Goal: Task Accomplishment & Management: Use online tool/utility

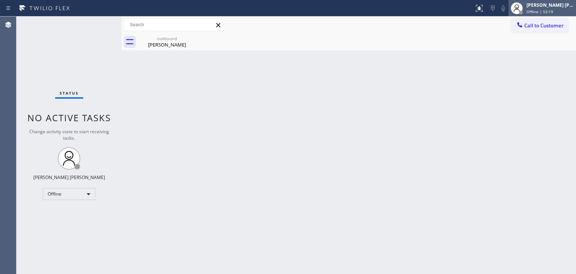
click at [548, 10] on span "Offline | 53:19" at bounding box center [539, 11] width 27 height 5
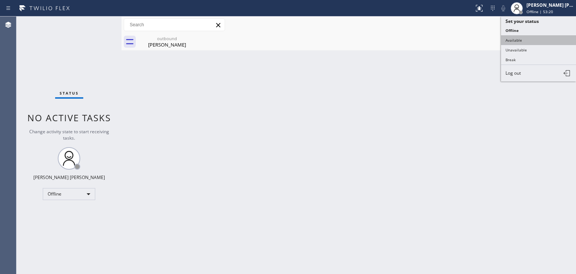
click at [534, 42] on button "Available" at bounding box center [538, 40] width 75 height 10
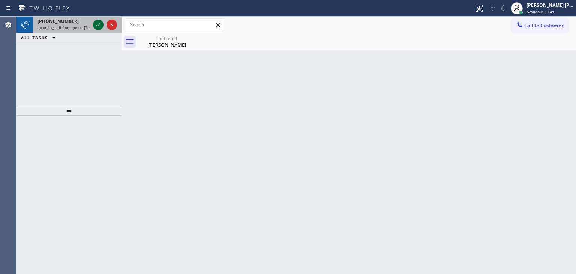
click at [97, 25] on icon at bounding box center [98, 24] width 9 height 9
click at [98, 27] on icon at bounding box center [98, 24] width 9 height 9
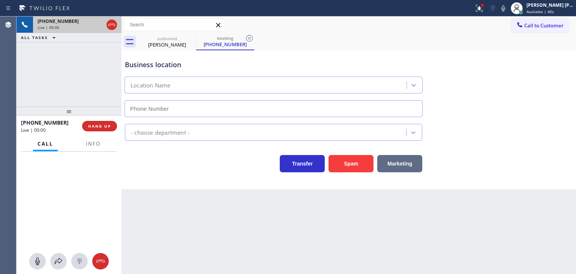
type input "(312) 313-2957"
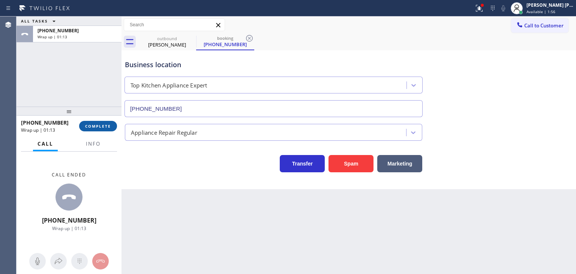
click at [106, 122] on button "COMPLETE" at bounding box center [98, 126] width 38 height 10
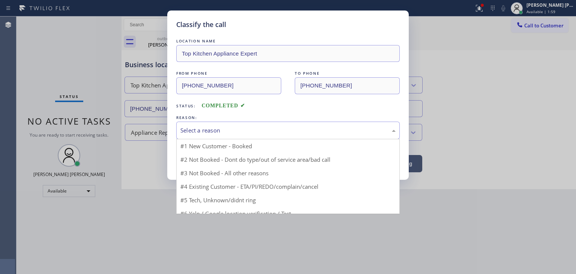
click at [225, 126] on div "Select a reason" at bounding box center [287, 130] width 215 height 9
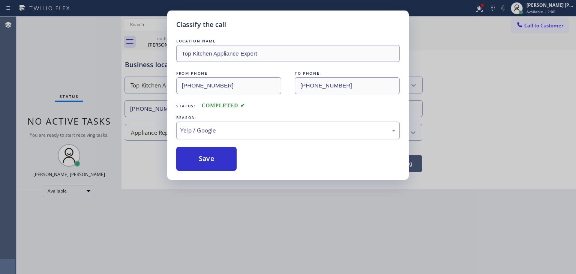
click at [221, 126] on div "Yelp / Google" at bounding box center [287, 130] width 215 height 9
click at [211, 156] on button "Save" at bounding box center [206, 159] width 60 height 24
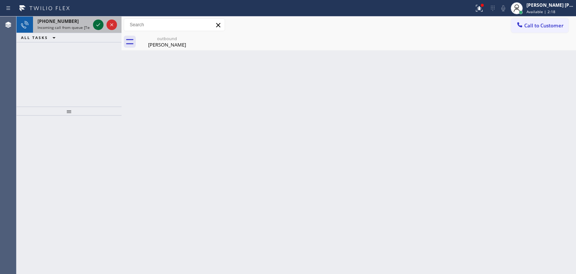
click at [100, 24] on icon at bounding box center [98, 24] width 9 height 9
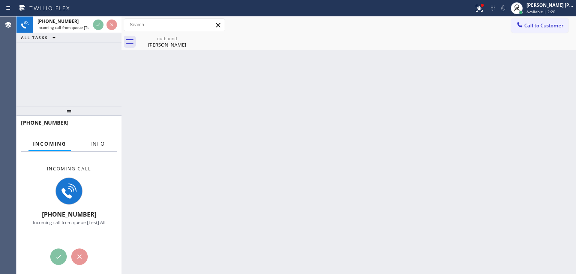
click at [99, 145] on span "Info" at bounding box center [97, 143] width 15 height 7
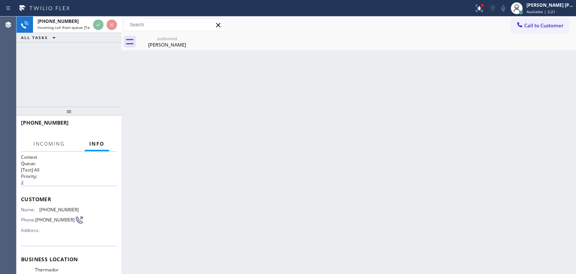
scroll to position [75, 0]
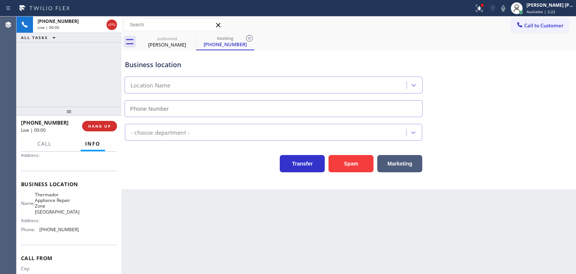
type input "(708) 616-1690"
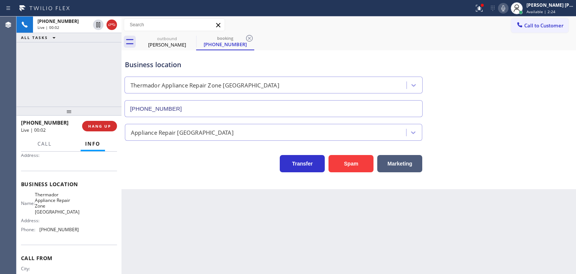
click at [507, 4] on icon at bounding box center [502, 8] width 9 height 9
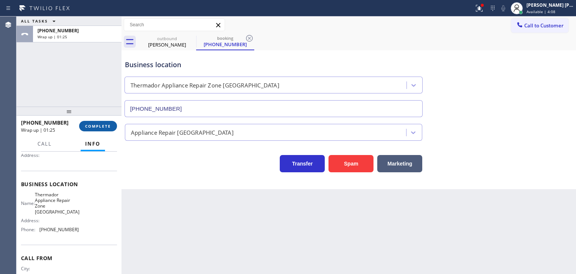
click at [88, 126] on span "COMPLETE" at bounding box center [98, 125] width 26 height 5
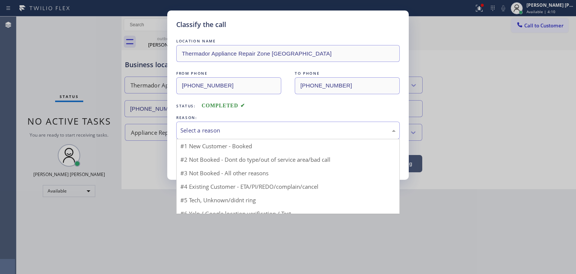
click at [192, 130] on div "Select a reason" at bounding box center [287, 130] width 215 height 9
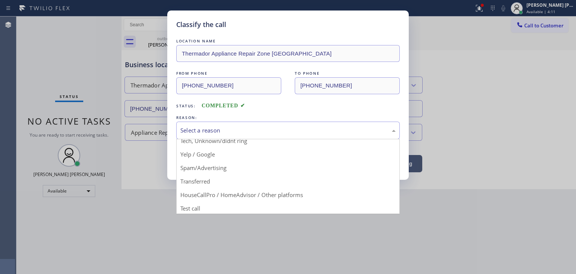
scroll to position [47, 0]
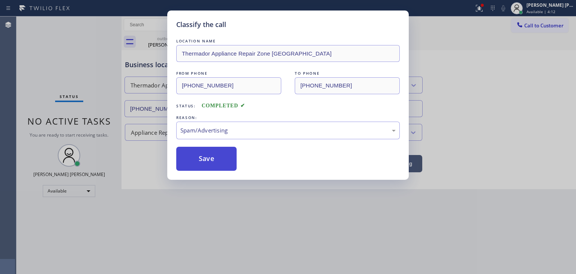
click at [205, 163] on button "Save" at bounding box center [206, 159] width 60 height 24
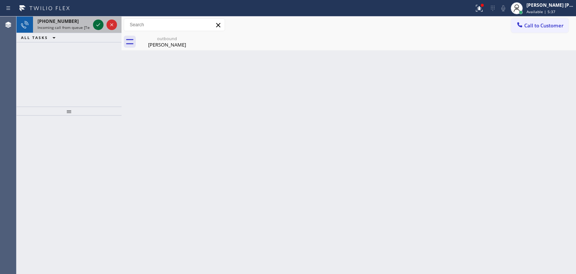
click at [99, 25] on icon at bounding box center [98, 24] width 4 height 3
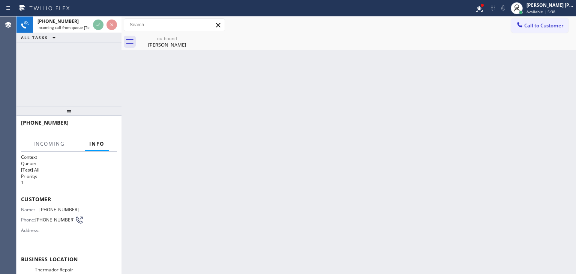
scroll to position [37, 0]
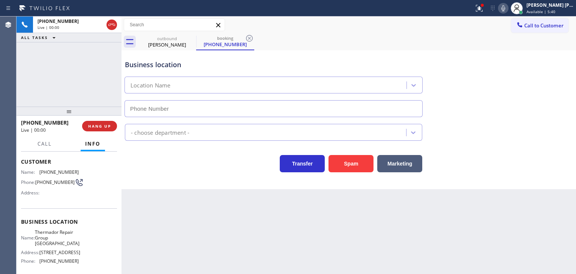
type input "(206) 203-3922"
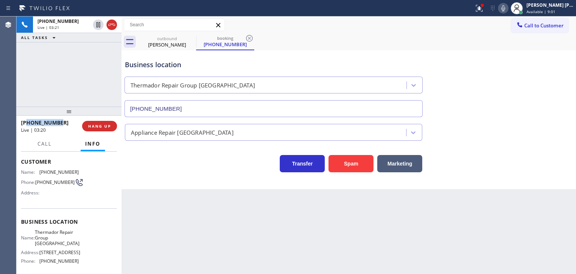
drag, startPoint x: 63, startPoint y: 120, endPoint x: 27, endPoint y: 120, distance: 36.0
click at [27, 120] on div "+14255245073" at bounding box center [49, 122] width 56 height 7
copy span "4255245073"
click at [507, 9] on icon at bounding box center [502, 8] width 9 height 9
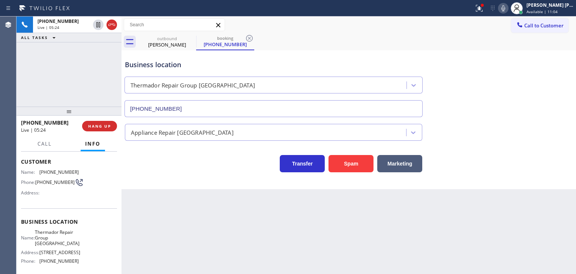
click at [303, 232] on div "Back to Dashboard Change Sender ID Customers Technicians Select a contact Outbo…" at bounding box center [348, 144] width 454 height 257
click at [505, 7] on icon at bounding box center [503, 8] width 4 height 6
click at [507, 7] on icon at bounding box center [502, 8] width 9 height 9
click at [480, 8] on icon at bounding box center [478, 7] width 4 height 5
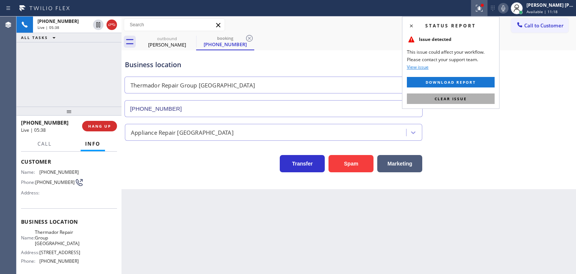
click at [465, 98] on span "Clear issue" at bounding box center [450, 98] width 32 height 5
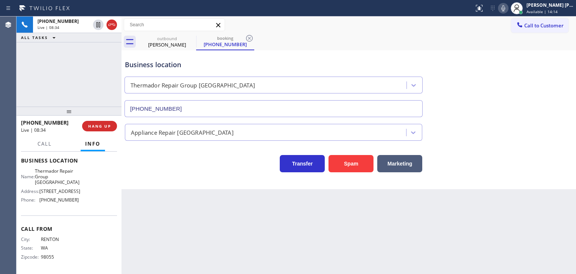
scroll to position [100, 0]
drag, startPoint x: 76, startPoint y: 199, endPoint x: 35, endPoint y: 197, distance: 40.9
click at [35, 197] on div "Name: Thermador Repair Group Seattle Address: 911 E Pine St Phone: (206) 203-39…" at bounding box center [69, 186] width 96 height 38
copy div "(206) 203-3922"
click at [545, 5] on div "[PERSON_NAME] [PERSON_NAME]" at bounding box center [549, 5] width 47 height 6
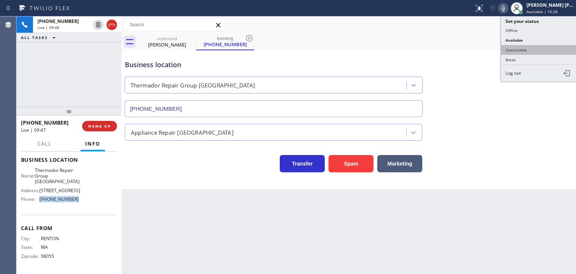
click at [543, 45] on button "Unavailable" at bounding box center [538, 50] width 75 height 10
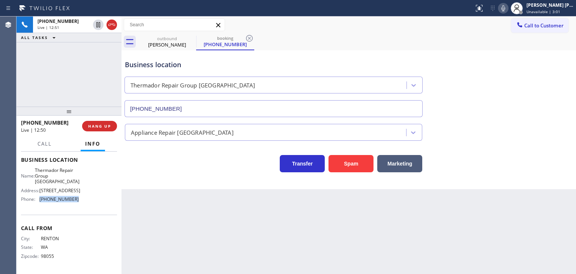
click at [505, 6] on icon at bounding box center [503, 8] width 4 height 6
click at [505, 7] on icon at bounding box center [503, 8] width 4 height 6
drag, startPoint x: 565, startPoint y: 6, endPoint x: 552, endPoint y: 16, distance: 17.3
click at [564, 6] on div "[PERSON_NAME] [PERSON_NAME]" at bounding box center [549, 5] width 47 height 6
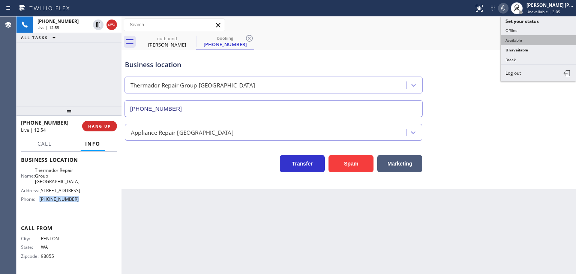
click at [526, 35] on button "Available" at bounding box center [538, 40] width 75 height 10
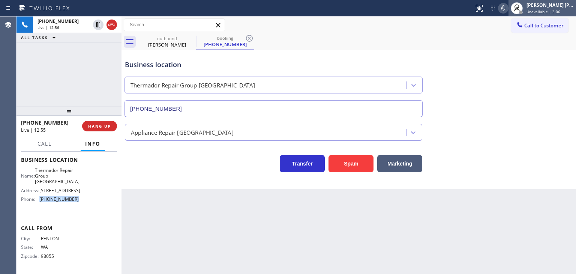
click at [545, 10] on span "Unavailable | 3:06" at bounding box center [543, 11] width 34 height 5
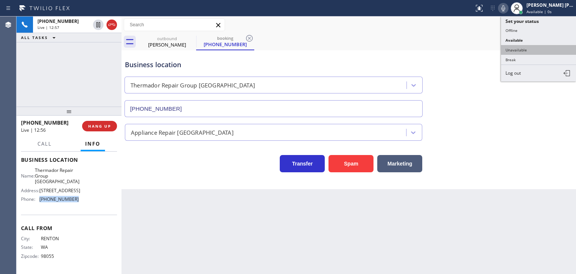
click at [526, 48] on button "Unavailable" at bounding box center [538, 50] width 75 height 10
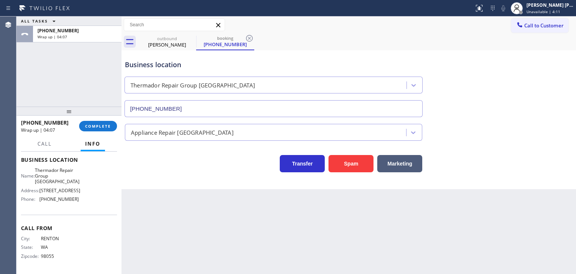
click at [543, 77] on div "Business location Thermador Repair Group Seattle (206) 203-3922" at bounding box center [348, 83] width 450 height 68
click at [544, 11] on span "Unavailable | 4:23" at bounding box center [543, 11] width 34 height 5
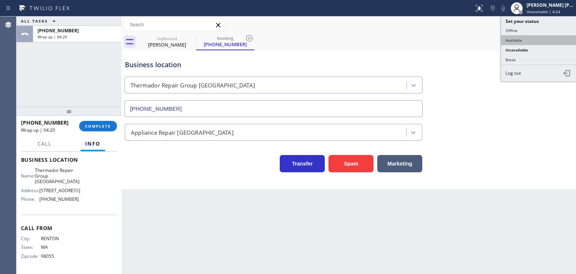
click at [527, 38] on button "Available" at bounding box center [538, 40] width 75 height 10
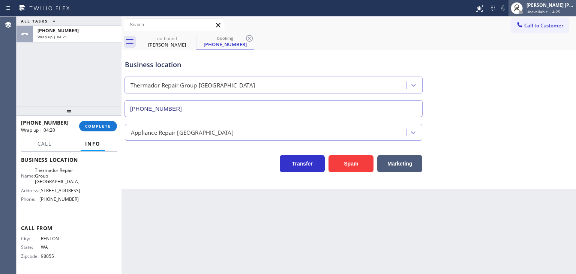
click at [554, 10] on span "Unavailable | 4:25" at bounding box center [543, 11] width 34 height 5
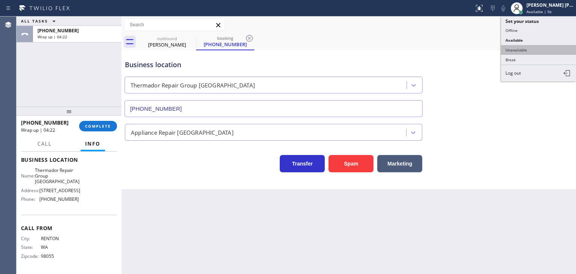
click at [528, 50] on button "Unavailable" at bounding box center [538, 50] width 75 height 10
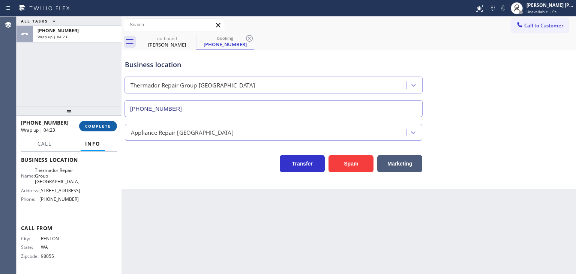
click at [109, 124] on span "COMPLETE" at bounding box center [98, 125] width 26 height 5
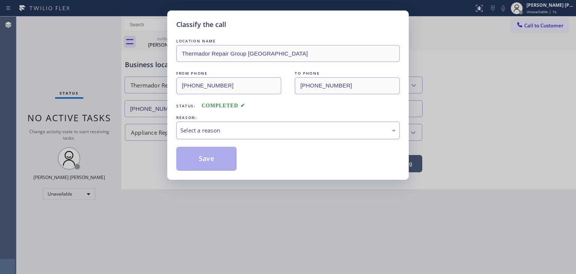
click at [193, 130] on div "Select a reason" at bounding box center [287, 130] width 215 height 9
click at [205, 158] on button "Save" at bounding box center [206, 159] width 60 height 24
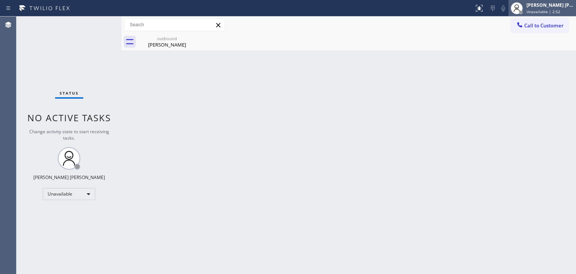
click at [553, 6] on div "[PERSON_NAME] [PERSON_NAME]" at bounding box center [549, 5] width 47 height 6
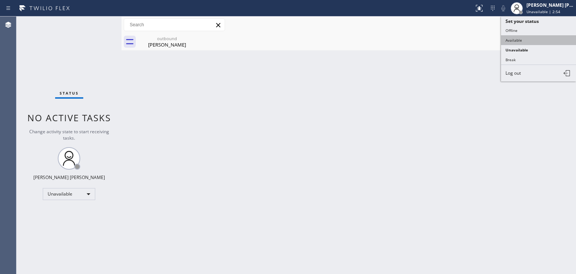
click at [528, 37] on button "Available" at bounding box center [538, 40] width 75 height 10
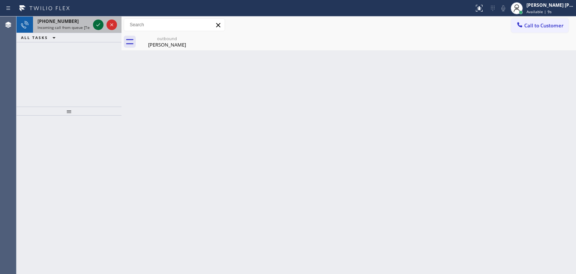
click at [97, 21] on icon at bounding box center [98, 24] width 9 height 9
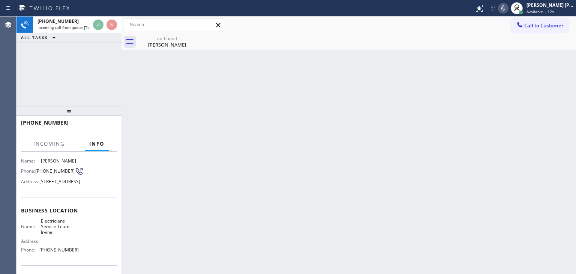
scroll to position [75, 0]
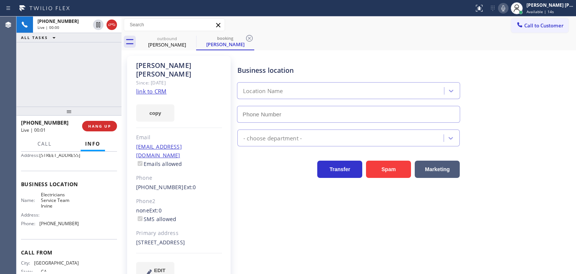
type input "[PHONE_NUMBER]"
click at [507, 6] on icon at bounding box center [502, 8] width 9 height 9
click at [507, 7] on icon at bounding box center [502, 8] width 9 height 9
click at [507, 8] on icon at bounding box center [502, 8] width 9 height 9
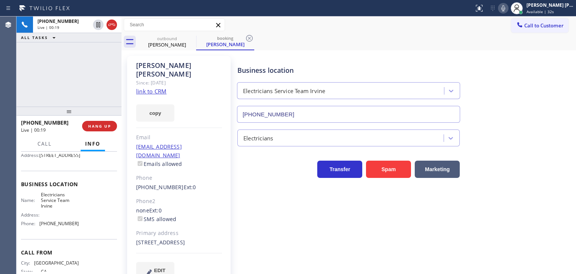
click at [159, 87] on link "link to CRM" at bounding box center [151, 90] width 30 height 7
drag, startPoint x: 73, startPoint y: 233, endPoint x: 38, endPoint y: 238, distance: 35.9
click at [38, 226] on div "Phone: (949) 569-6029" at bounding box center [50, 223] width 58 height 6
copy div "[PHONE_NUMBER]"
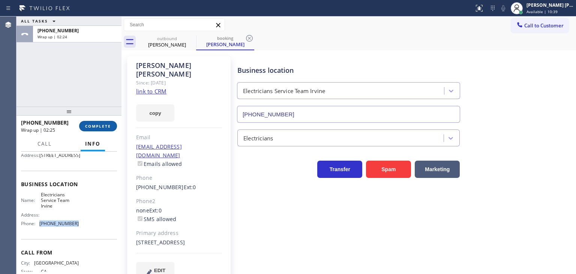
click at [104, 128] on span "COMPLETE" at bounding box center [98, 125] width 26 height 5
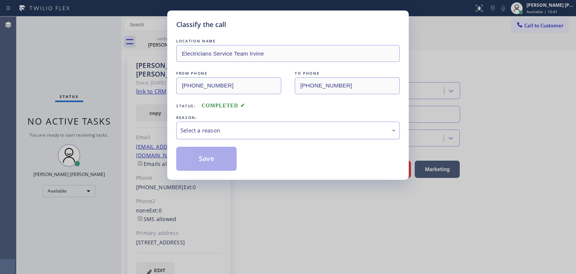
click at [214, 129] on div "Select a reason" at bounding box center [287, 130] width 215 height 9
click at [204, 159] on button "Save" at bounding box center [206, 159] width 60 height 24
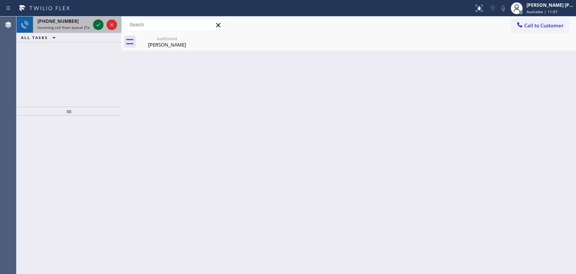
click at [98, 25] on icon at bounding box center [98, 24] width 9 height 9
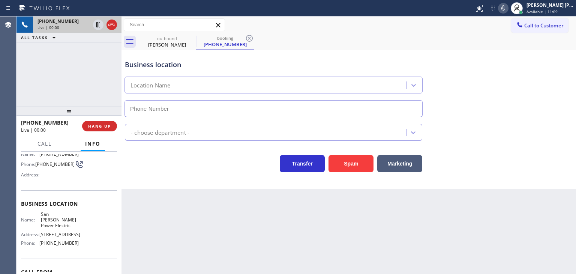
scroll to position [75, 0]
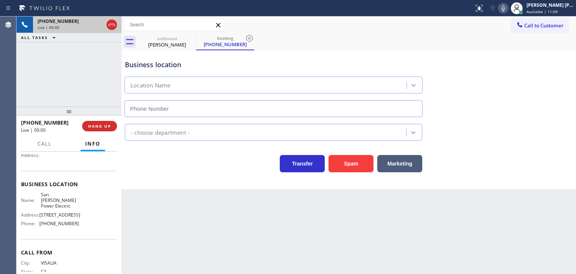
type input "(424) 533-5426"
click at [507, 10] on icon at bounding box center [502, 8] width 9 height 9
click at [507, 5] on icon at bounding box center [502, 8] width 9 height 9
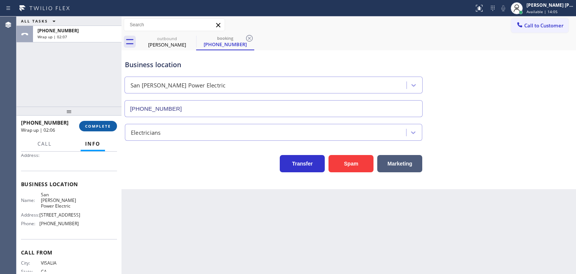
click at [96, 126] on span "COMPLETE" at bounding box center [98, 125] width 26 height 5
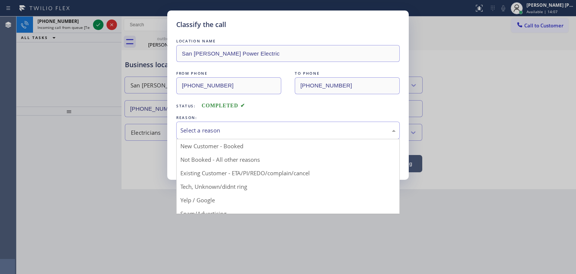
click at [217, 127] on div "Select a reason" at bounding box center [287, 130] width 215 height 9
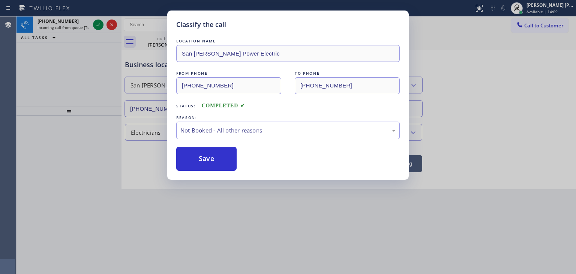
drag, startPoint x: 210, startPoint y: 158, endPoint x: 196, endPoint y: 151, distance: 15.8
click at [210, 159] on button "Save" at bounding box center [206, 159] width 60 height 24
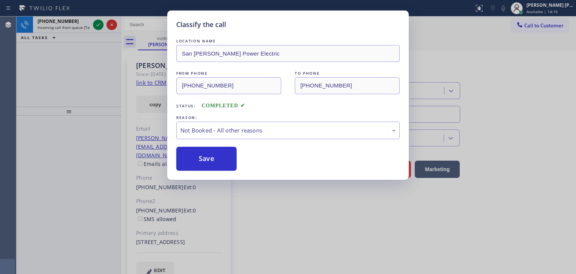
click at [99, 27] on div "Classify the call LOCATION NAME Top Kitchen Appliance Expert FROM PHONE (312) 6…" at bounding box center [295, 144] width 559 height 257
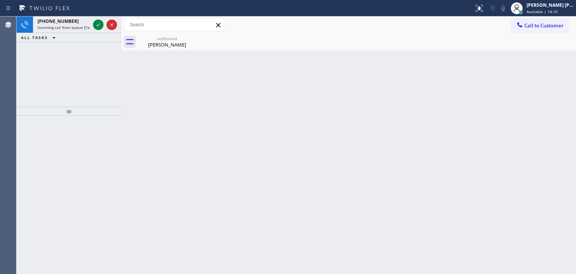
click at [99, 27] on icon at bounding box center [98, 24] width 9 height 9
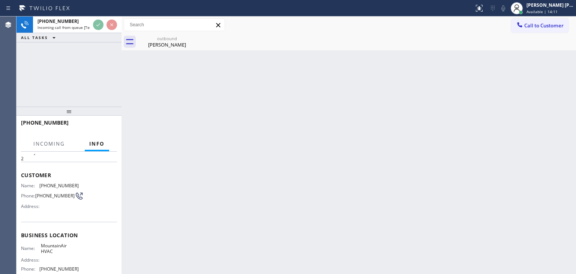
scroll to position [37, 0]
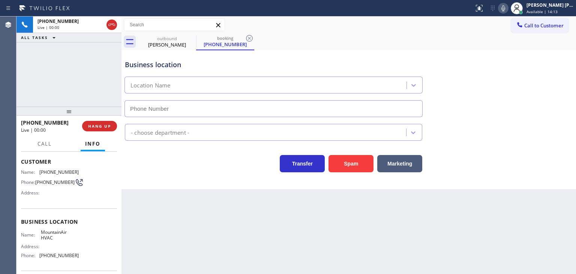
type input "(818) 900-7892"
click at [107, 128] on span "HANG UP" at bounding box center [99, 125] width 23 height 5
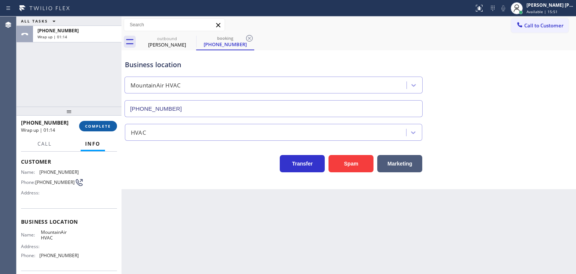
click at [102, 123] on span "COMPLETE" at bounding box center [98, 125] width 26 height 5
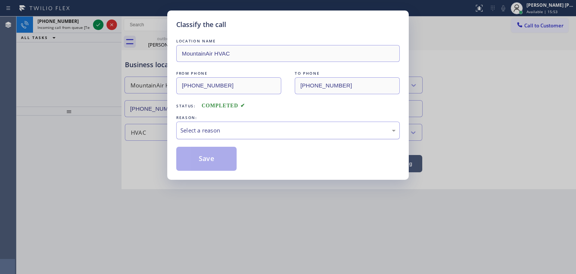
click at [215, 129] on div "Select a reason" at bounding box center [287, 130] width 215 height 9
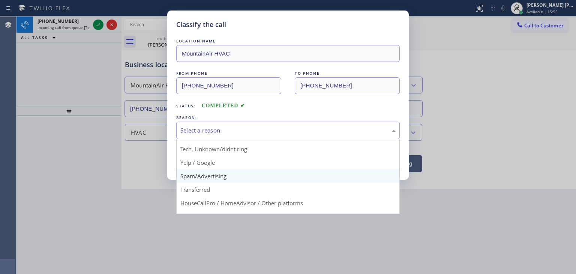
scroll to position [47, 0]
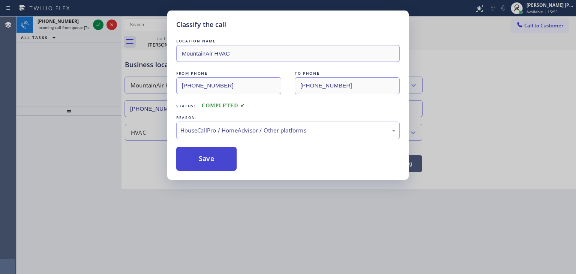
click at [204, 166] on button "Save" at bounding box center [206, 159] width 60 height 24
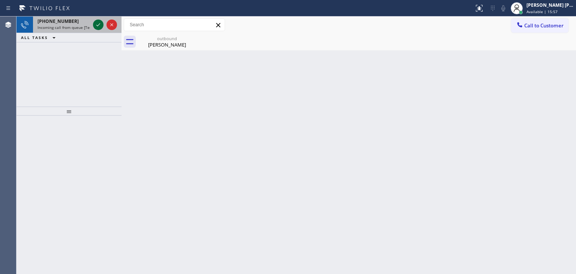
click at [97, 20] on icon at bounding box center [98, 24] width 9 height 9
click at [98, 26] on icon at bounding box center [98, 24] width 9 height 9
click at [96, 24] on icon at bounding box center [98, 24] width 9 height 9
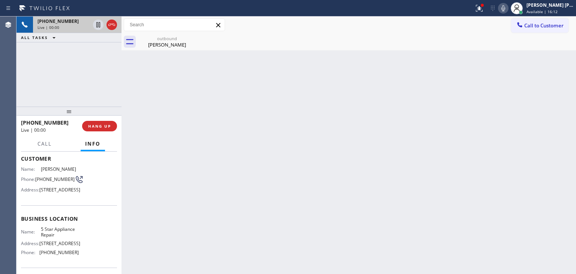
scroll to position [75, 0]
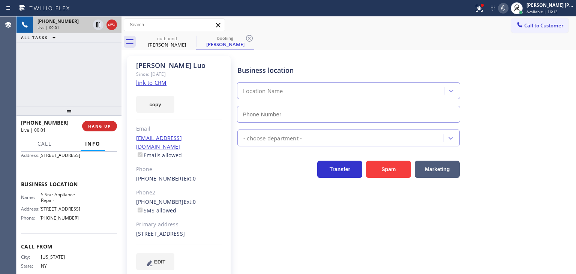
type input "[PHONE_NUMBER]"
click at [142, 85] on link "link to CRM" at bounding box center [151, 82] width 30 height 7
click at [505, 9] on icon at bounding box center [503, 8] width 4 height 6
click at [568, 5] on div "[PERSON_NAME] [PERSON_NAME]" at bounding box center [549, 5] width 47 height 6
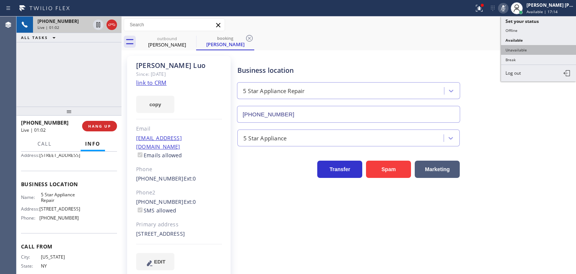
click at [531, 46] on button "Unavailable" at bounding box center [538, 50] width 75 height 10
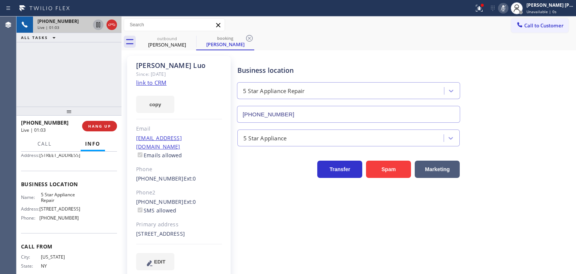
click at [99, 24] on icon at bounding box center [98, 24] width 9 height 9
click at [507, 10] on icon at bounding box center [502, 8] width 9 height 9
click at [97, 24] on icon at bounding box center [98, 24] width 5 height 5
click at [550, 10] on span "Unavailable | 3:39" at bounding box center [543, 11] width 34 height 5
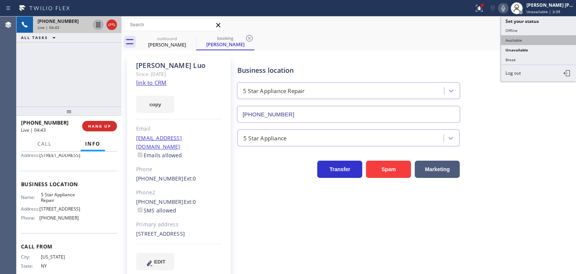
click at [526, 39] on button "Available" at bounding box center [538, 40] width 75 height 10
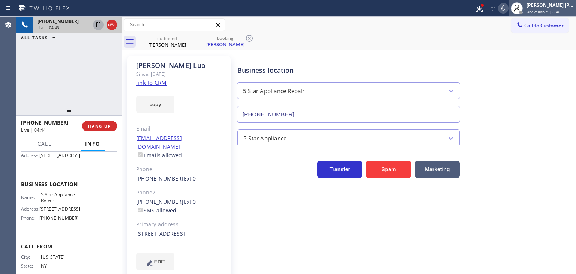
click at [559, 8] on div "Edel John Suson Unavailable | 3:40" at bounding box center [550, 7] width 51 height 13
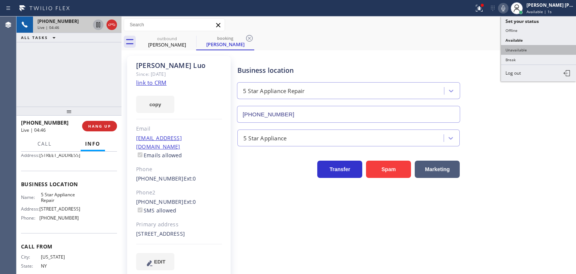
click at [528, 50] on button "Unavailable" at bounding box center [538, 50] width 75 height 10
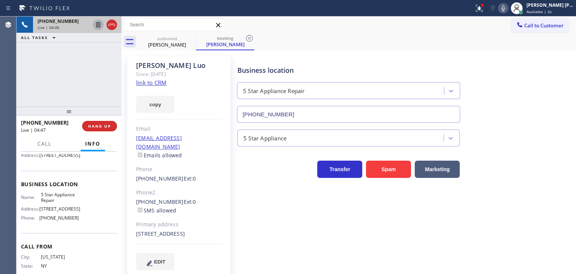
click at [507, 8] on icon at bounding box center [502, 8] width 9 height 9
click at [100, 24] on icon at bounding box center [98, 24] width 4 height 5
click at [507, 10] on icon at bounding box center [502, 8] width 9 height 9
click at [507, 8] on icon at bounding box center [502, 8] width 9 height 9
click at [483, 9] on icon at bounding box center [478, 8] width 9 height 9
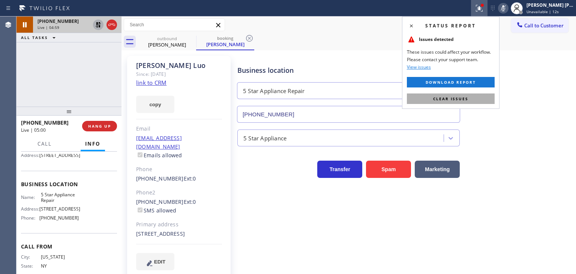
click at [460, 97] on span "Clear issues" at bounding box center [450, 98] width 35 height 5
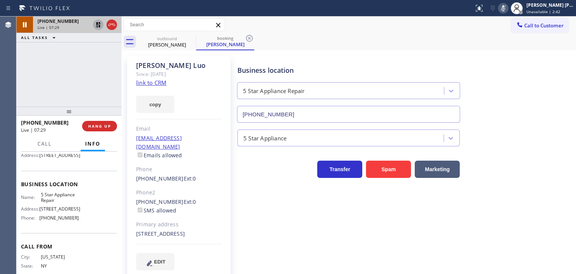
click at [507, 6] on icon at bounding box center [502, 8] width 9 height 9
drag, startPoint x: 98, startPoint y: 23, endPoint x: 184, endPoint y: 16, distance: 86.5
click at [98, 23] on icon at bounding box center [98, 24] width 9 height 9
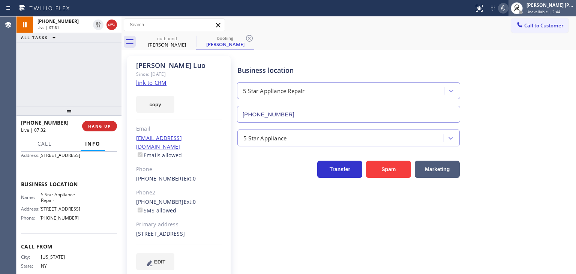
click at [549, 6] on div "[PERSON_NAME] [PERSON_NAME]" at bounding box center [549, 5] width 47 height 6
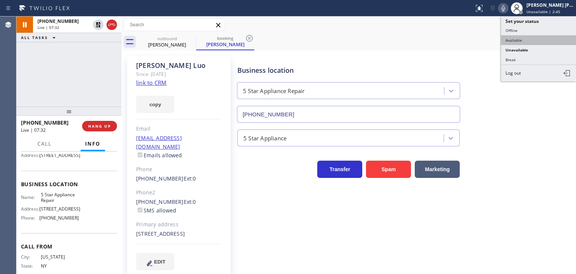
click at [530, 40] on button "Available" at bounding box center [538, 40] width 75 height 10
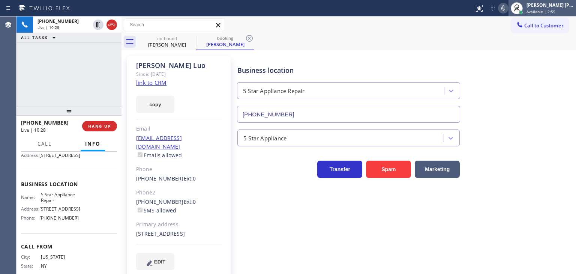
click at [551, 8] on div "Edel John Suson Available | 2:55" at bounding box center [550, 7] width 51 height 13
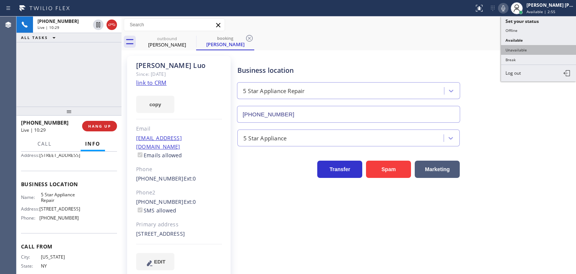
click at [521, 50] on button "Unavailable" at bounding box center [538, 50] width 75 height 10
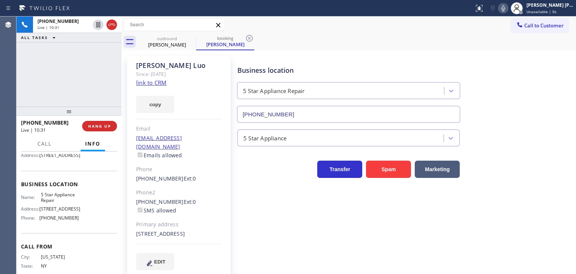
click at [507, 6] on icon at bounding box center [502, 8] width 9 height 9
click at [543, 9] on span "Unavailable | 2s" at bounding box center [541, 11] width 30 height 5
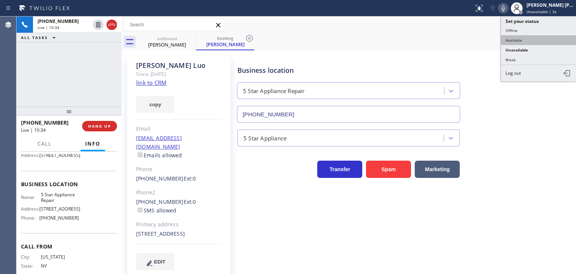
click at [527, 37] on button "Available" at bounding box center [538, 40] width 75 height 10
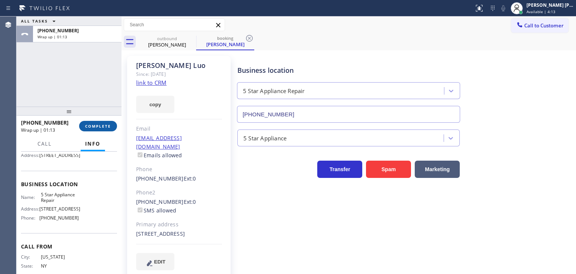
click at [106, 124] on span "COMPLETE" at bounding box center [98, 125] width 26 height 5
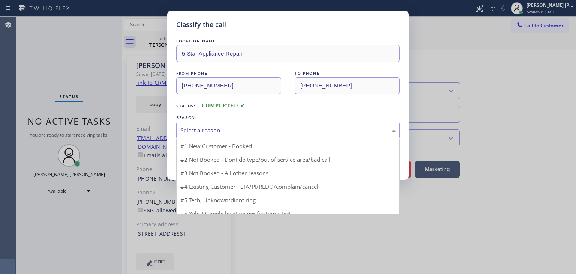
click at [211, 135] on div "Select a reason" at bounding box center [287, 130] width 223 height 18
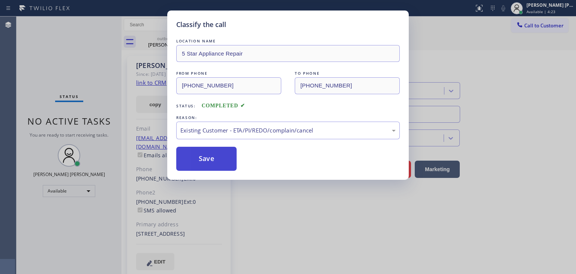
click at [215, 163] on button "Save" at bounding box center [206, 159] width 60 height 24
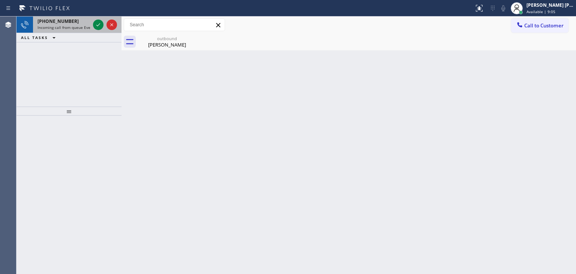
drag, startPoint x: 97, startPoint y: 25, endPoint x: 97, endPoint y: 30, distance: 5.6
click at [97, 25] on icon at bounding box center [98, 24] width 9 height 9
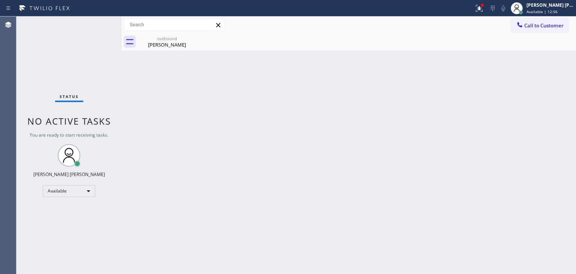
click at [96, 26] on div "Status No active tasks You are ready to start receiving tasks. [PERSON_NAME] [P…" at bounding box center [68, 144] width 105 height 257
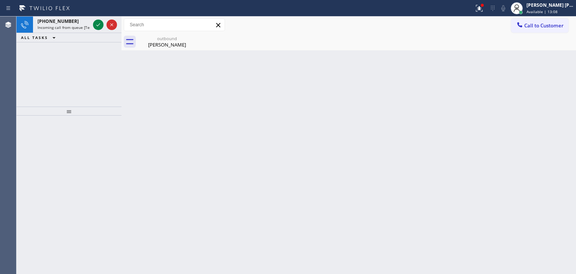
drag, startPoint x: 98, startPoint y: 25, endPoint x: 132, endPoint y: 130, distance: 110.0
click at [98, 25] on icon at bounding box center [98, 24] width 4 height 3
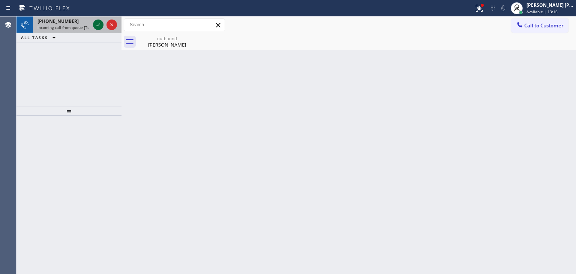
click at [96, 22] on icon at bounding box center [98, 24] width 9 height 9
click at [95, 25] on icon at bounding box center [98, 24] width 9 height 9
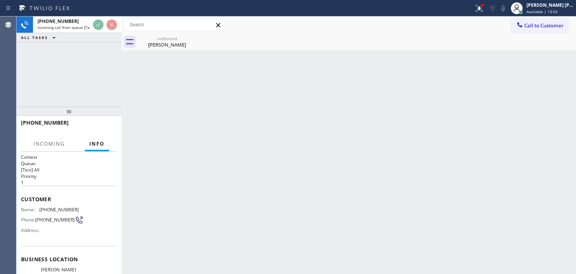
scroll to position [37, 0]
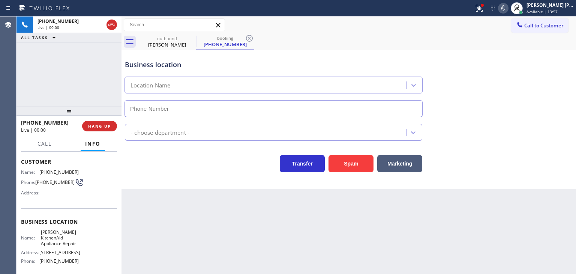
type input "(719) 967-2149"
click at [507, 6] on icon at bounding box center [502, 8] width 9 height 9
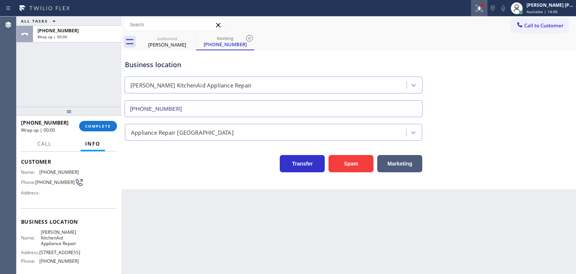
click at [487, 8] on div at bounding box center [479, 8] width 16 height 9
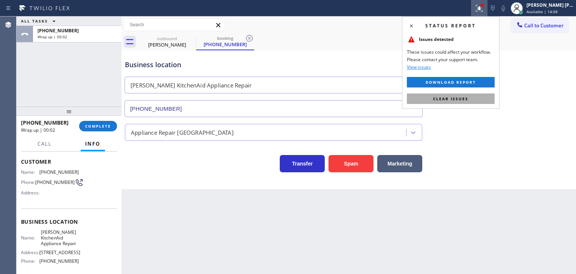
click at [451, 98] on span "Clear issues" at bounding box center [450, 98] width 35 height 5
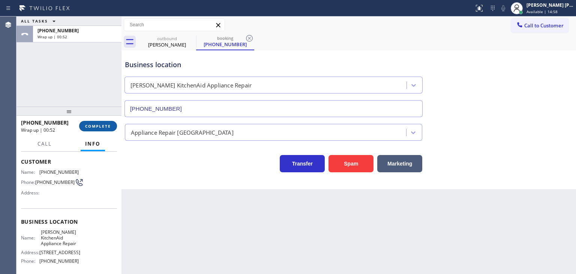
click at [96, 124] on span "COMPLETE" at bounding box center [98, 125] width 26 height 5
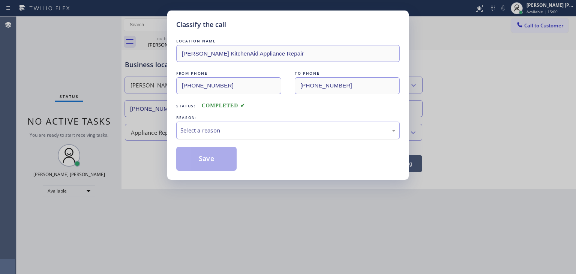
click at [204, 131] on div "Select a reason" at bounding box center [287, 130] width 215 height 9
click at [209, 165] on button "Save" at bounding box center [206, 159] width 60 height 24
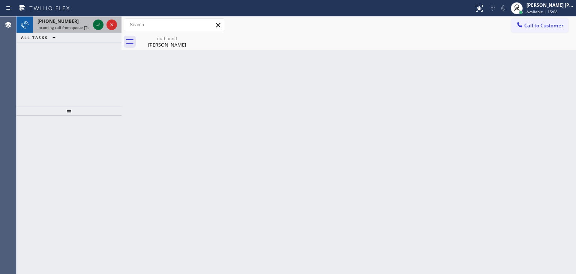
click at [99, 22] on icon at bounding box center [98, 24] width 9 height 9
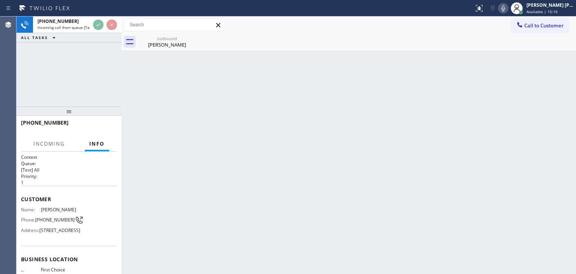
scroll to position [75, 0]
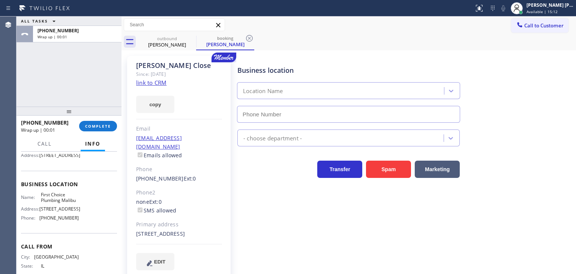
type input "(424) 361-0884"
click at [94, 125] on span "COMPLETE" at bounding box center [98, 125] width 26 height 5
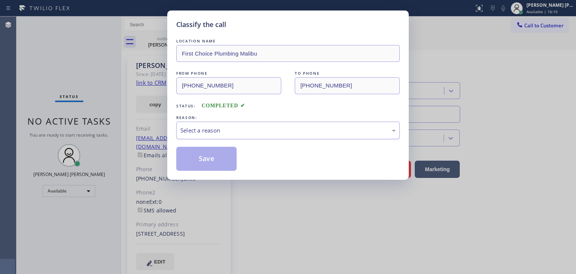
click at [220, 133] on div "Select a reason" at bounding box center [287, 130] width 215 height 9
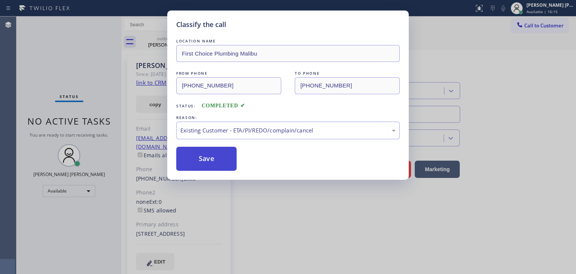
click at [213, 163] on button "Save" at bounding box center [206, 159] width 60 height 24
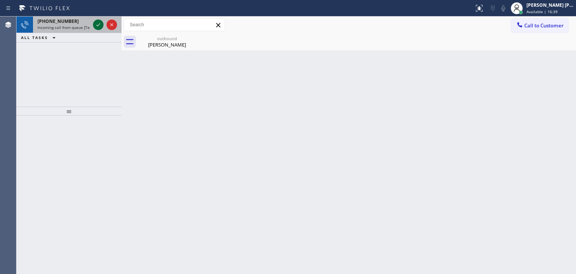
click at [98, 24] on icon at bounding box center [98, 24] width 9 height 9
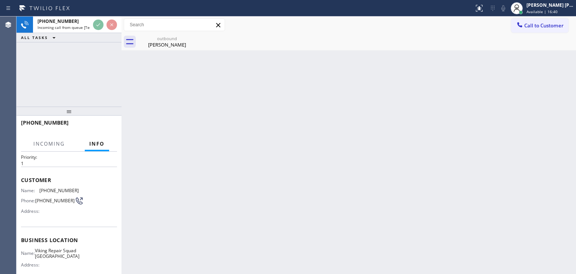
scroll to position [37, 0]
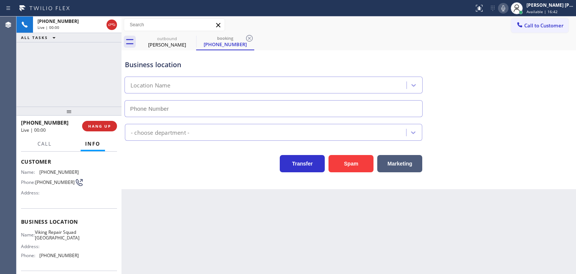
type input "(720) 741-7914"
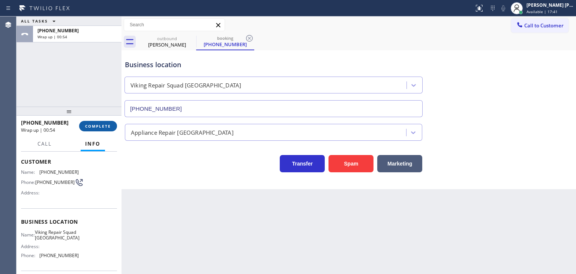
click at [100, 128] on span "COMPLETE" at bounding box center [98, 125] width 26 height 5
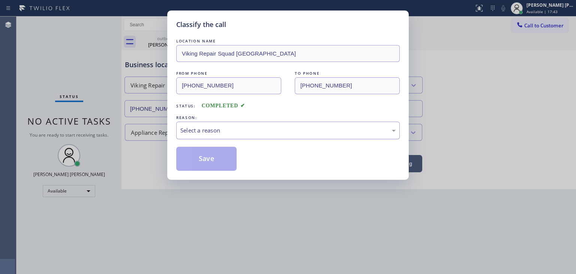
click at [238, 126] on div "Select a reason" at bounding box center [287, 130] width 215 height 9
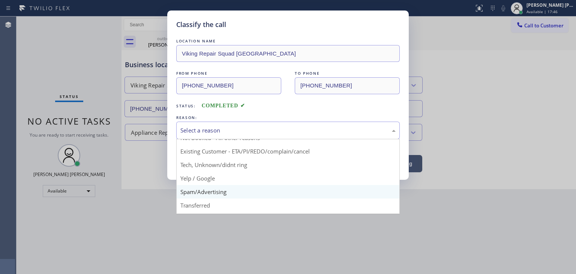
scroll to position [9, 0]
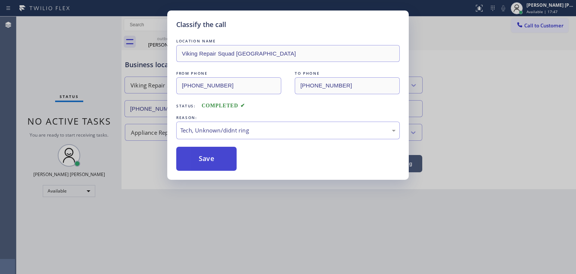
click at [206, 159] on button "Save" at bounding box center [206, 159] width 60 height 24
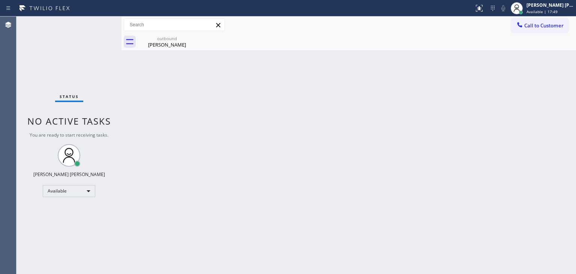
click at [94, 20] on div "Status No active tasks You are ready to start receiving tasks. [PERSON_NAME] [P…" at bounding box center [68, 144] width 105 height 257
click at [97, 23] on div "Status No active tasks You are ready to start receiving tasks. [PERSON_NAME] [P…" at bounding box center [68, 144] width 105 height 257
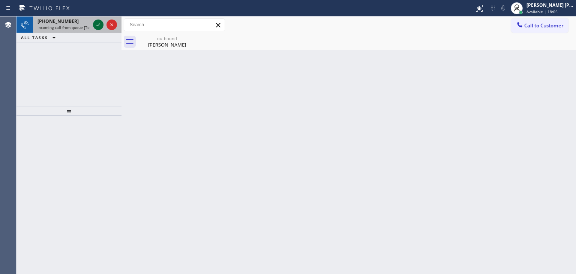
click at [97, 23] on icon at bounding box center [98, 24] width 9 height 9
click at [98, 19] on button at bounding box center [98, 24] width 10 height 10
click at [97, 25] on icon at bounding box center [98, 24] width 9 height 9
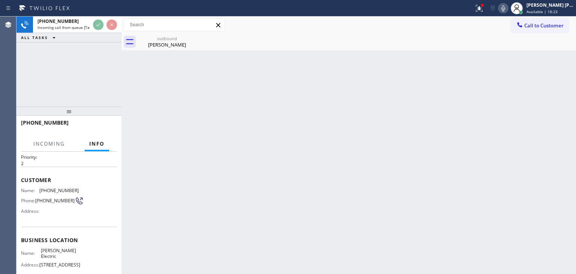
scroll to position [37, 0]
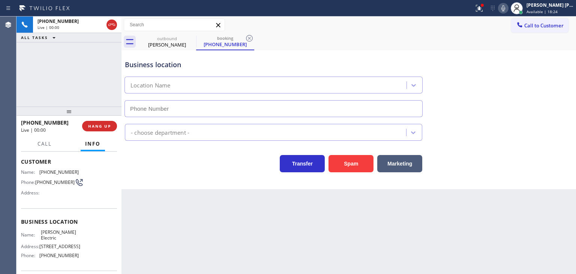
type input "(360) 505-0781"
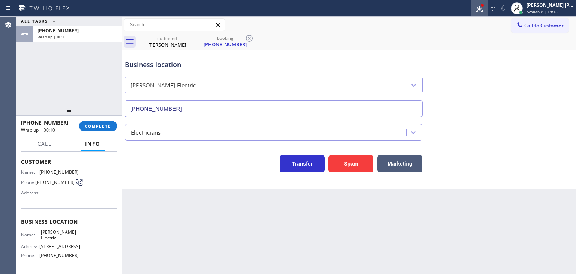
click at [483, 10] on icon at bounding box center [478, 8] width 9 height 9
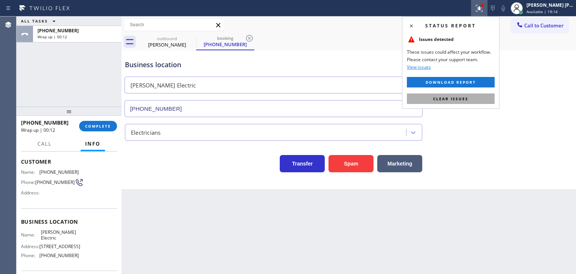
click at [449, 100] on span "Clear issues" at bounding box center [450, 98] width 35 height 5
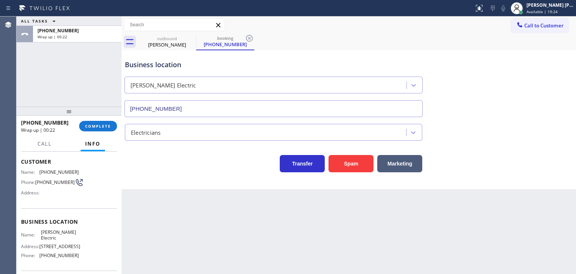
scroll to position [75, 0]
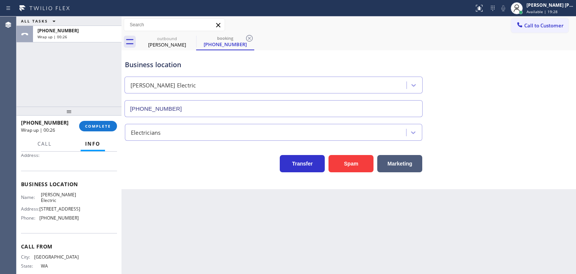
click at [534, 85] on div "Business location Henden Electric (360) 505-0781" at bounding box center [348, 83] width 450 height 68
click at [96, 128] on span "COMPLETE" at bounding box center [98, 125] width 26 height 5
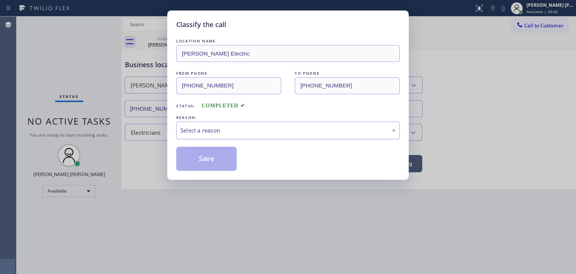
click at [223, 130] on div "Select a reason" at bounding box center [287, 130] width 215 height 9
click at [211, 156] on button "Save" at bounding box center [206, 159] width 60 height 24
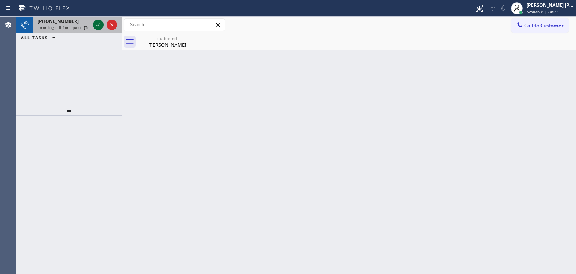
click at [96, 24] on icon at bounding box center [98, 24] width 9 height 9
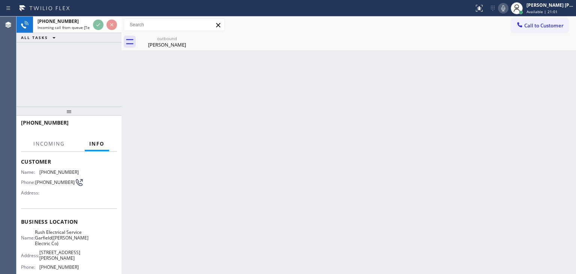
scroll to position [75, 0]
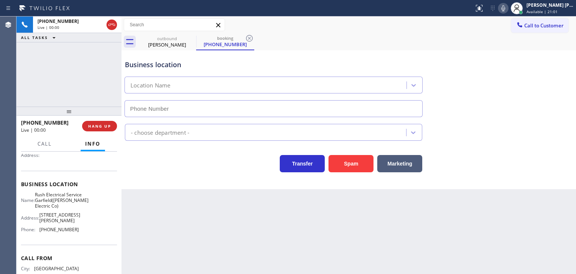
type input "(973) 963-2856"
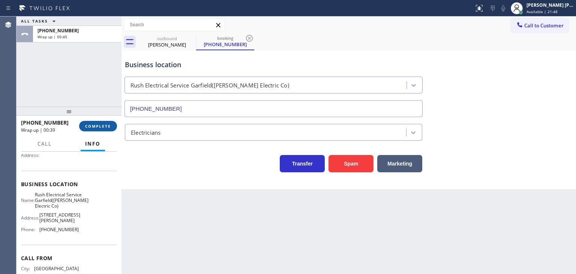
click at [96, 126] on span "COMPLETE" at bounding box center [98, 125] width 26 height 5
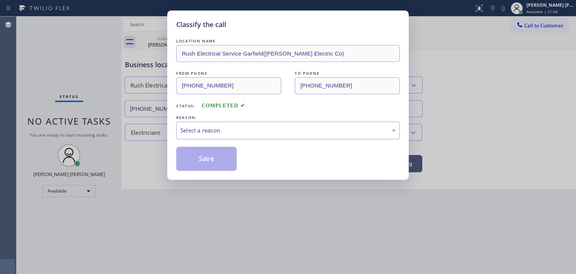
click at [214, 132] on div "Select a reason" at bounding box center [287, 130] width 215 height 9
click at [205, 165] on button "Save" at bounding box center [206, 159] width 60 height 24
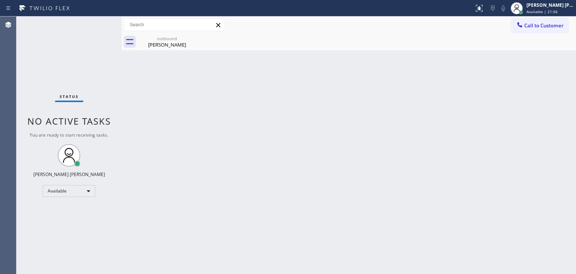
click at [98, 20] on div "Status No active tasks You are ready to start receiving tasks. [PERSON_NAME] [P…" at bounding box center [68, 144] width 105 height 257
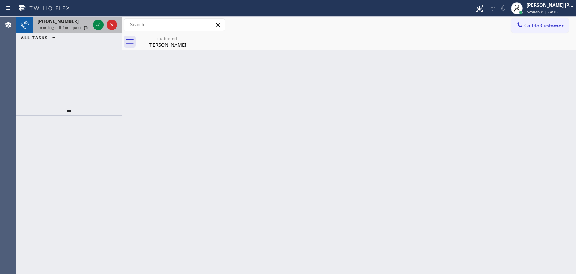
drag, startPoint x: 97, startPoint y: 25, endPoint x: 97, endPoint y: 31, distance: 6.0
click at [97, 25] on icon at bounding box center [98, 24] width 9 height 9
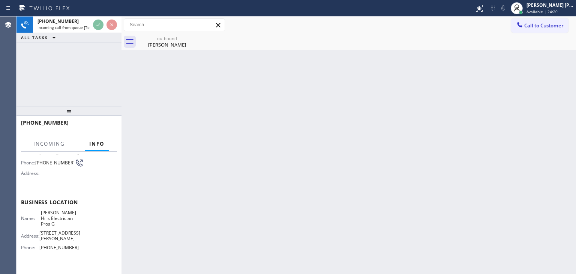
scroll to position [75, 0]
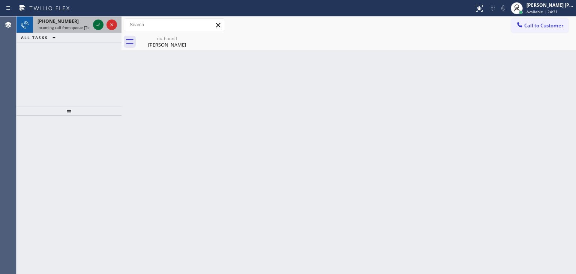
click at [96, 25] on icon at bounding box center [98, 24] width 9 height 9
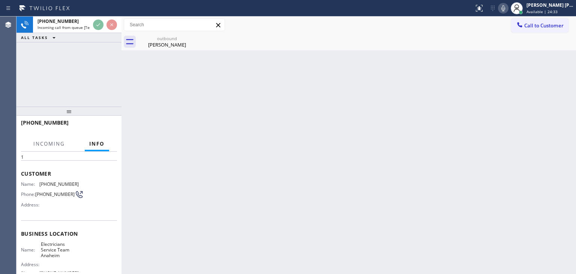
scroll to position [37, 0]
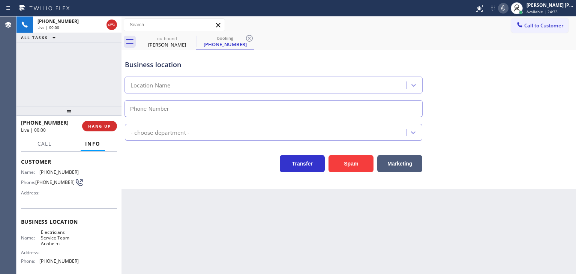
type input "(657) 315-6775"
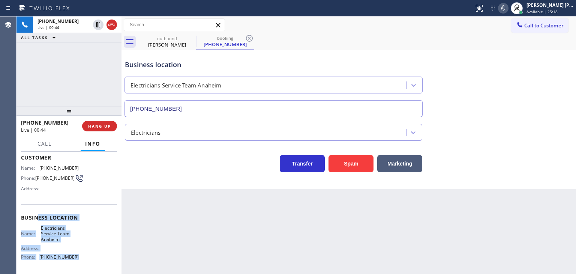
scroll to position [25, 0]
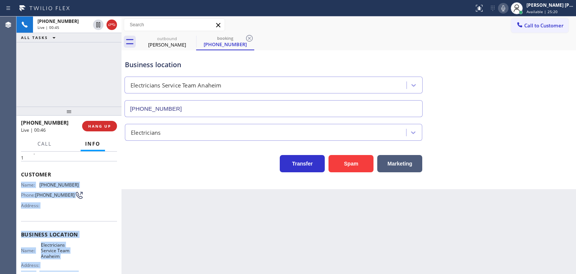
drag, startPoint x: 84, startPoint y: 236, endPoint x: 20, endPoint y: 181, distance: 84.5
click at [20, 181] on div "Context Queue: [Test] All Priority: 1 Customer Name: (832) 661-0735 Phone: (832…" at bounding box center [68, 212] width 105 height 122
copy div "Name: (832) 661-0735 Phone: (832) 661-0735 Address: Business location Name: Ele…"
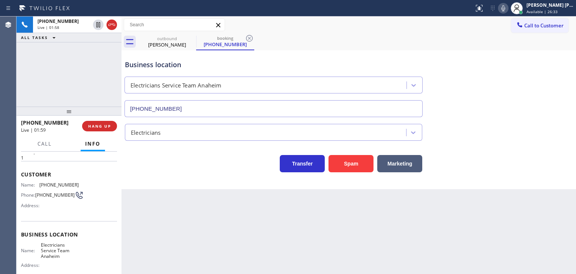
click at [92, 77] on div "+18326610735 Live | 01:58 ALL TASKS ALL TASKS ACTIVE TASKS TASKS IN WRAP UP" at bounding box center [68, 61] width 105 height 90
click at [519, 98] on div "Business location Electricians Service Team Anaheim (657) 315-6775" at bounding box center [348, 83] width 450 height 68
drag, startPoint x: 66, startPoint y: 125, endPoint x: 26, endPoint y: 121, distance: 39.9
click at [26, 121] on div "+18326610735" at bounding box center [49, 122] width 56 height 7
copy span "8326610735"
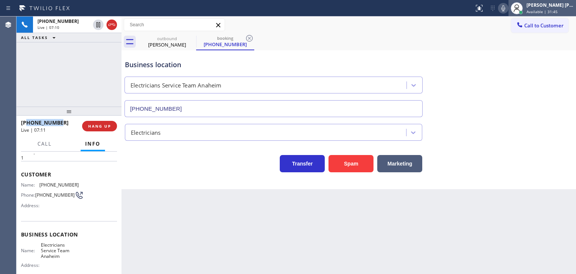
click at [557, 10] on span "Available | 31:45" at bounding box center [541, 11] width 31 height 5
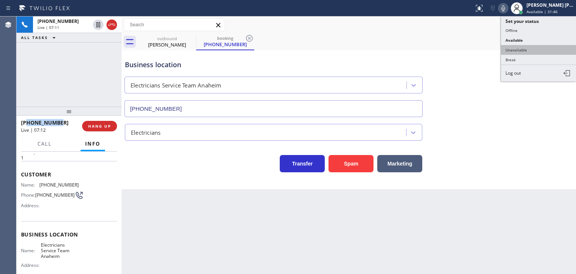
click at [533, 46] on button "Unavailable" at bounding box center [538, 50] width 75 height 10
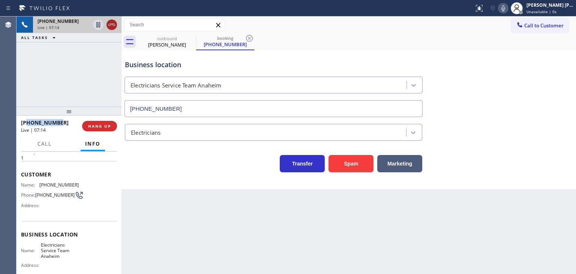
click at [115, 27] on icon at bounding box center [111, 24] width 9 height 9
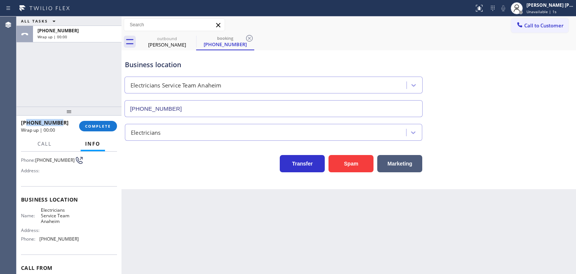
scroll to position [100, 0]
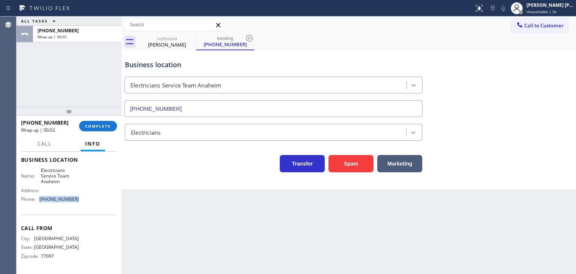
drag, startPoint x: 79, startPoint y: 201, endPoint x: 40, endPoint y: 197, distance: 39.2
click at [40, 197] on div "Name: Electricians Service Team Anaheim Address: Phone: (657) 315-6775" at bounding box center [69, 186] width 96 height 38
copy span "(657) 315-6775"
click at [99, 124] on span "COMPLETE" at bounding box center [98, 125] width 26 height 5
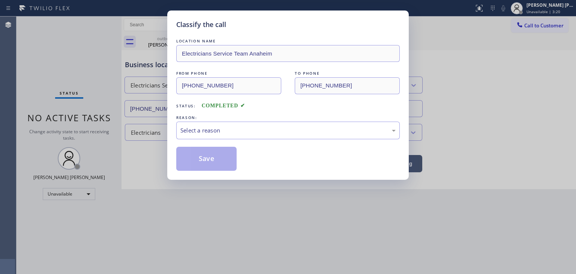
click at [197, 129] on div "Select a reason" at bounding box center [287, 130] width 215 height 9
click at [204, 161] on button "Save" at bounding box center [206, 159] width 60 height 24
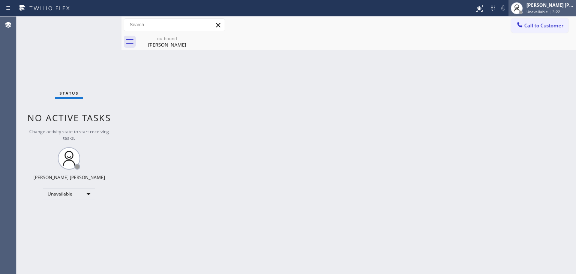
click at [549, 8] on div "Edel John Suson Unavailable | 3:22" at bounding box center [550, 7] width 51 height 13
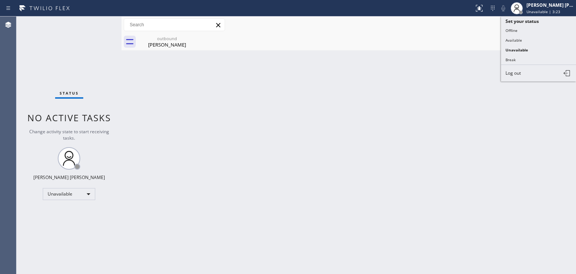
click at [518, 43] on button "Available" at bounding box center [538, 40] width 75 height 10
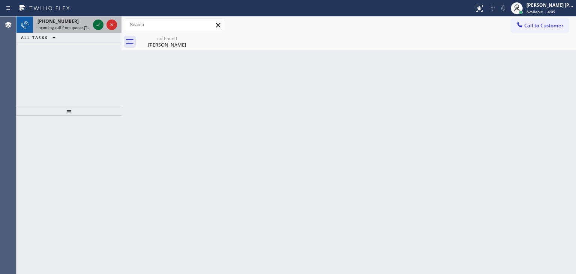
click at [100, 23] on icon at bounding box center [98, 24] width 9 height 9
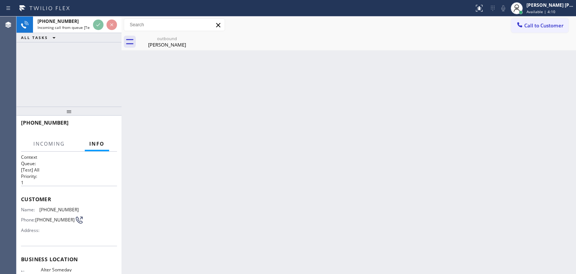
scroll to position [37, 0]
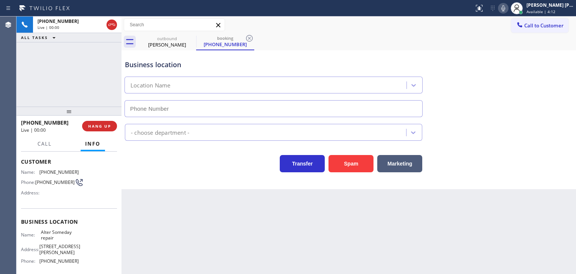
type input "(720) 815-3804"
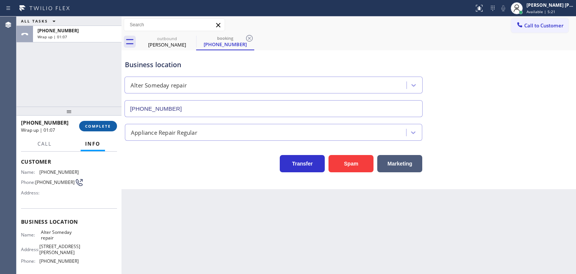
click at [103, 122] on button "COMPLETE" at bounding box center [98, 126] width 38 height 10
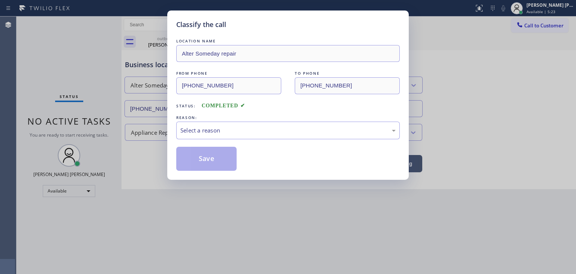
click at [254, 126] on div "Select a reason" at bounding box center [287, 130] width 215 height 9
click at [206, 159] on button "Save" at bounding box center [206, 159] width 60 height 24
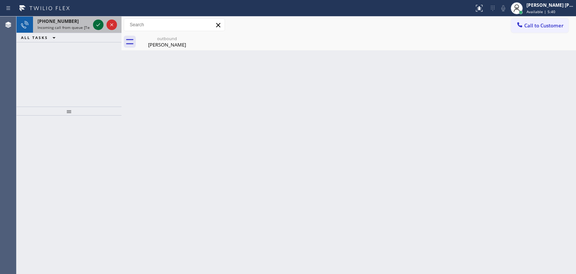
click at [97, 25] on icon at bounding box center [98, 24] width 4 height 3
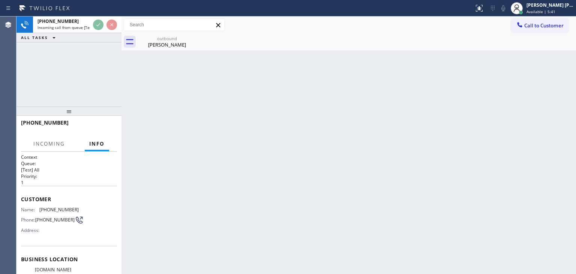
scroll to position [37, 0]
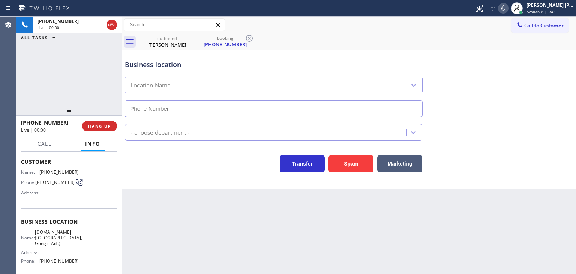
type input "(619) 492-3802"
click at [458, 204] on div "Back to Dashboard Change Sender ID Customers Technicians Select a contact Outbo…" at bounding box center [348, 144] width 454 height 257
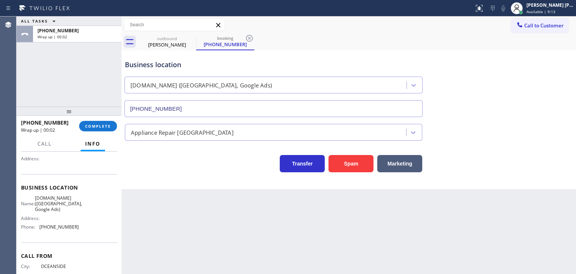
scroll to position [100, 0]
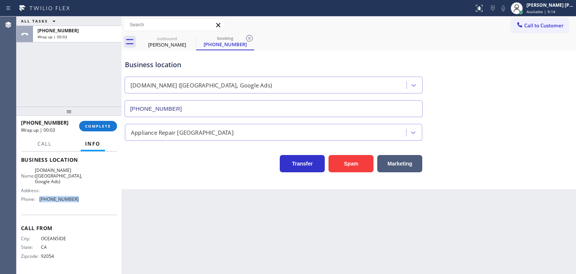
drag, startPoint x: 78, startPoint y: 200, endPoint x: 35, endPoint y: 199, distance: 42.7
click at [35, 199] on div "Name: SubzeroCare.online (San Diego, Google Ads) Address: Phone: (619) 492-3802" at bounding box center [69, 186] width 96 height 38
copy div "(619) 492-3802"
click at [542, 28] on span "Call to Customer" at bounding box center [543, 25] width 39 height 7
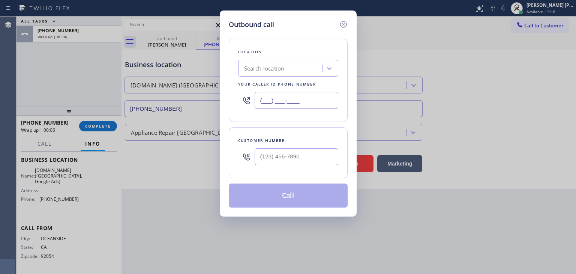
click at [317, 102] on input "(___) ___-____" at bounding box center [296, 100] width 84 height 17
paste input "619) 492-3802"
type input "(619) 492-3802"
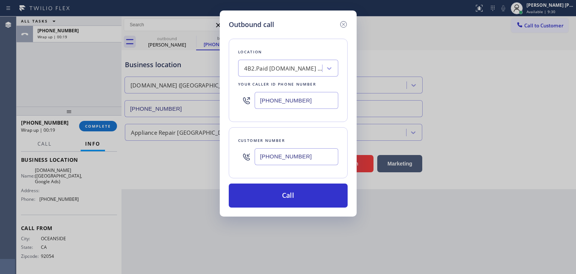
type input "(760) 828-1525"
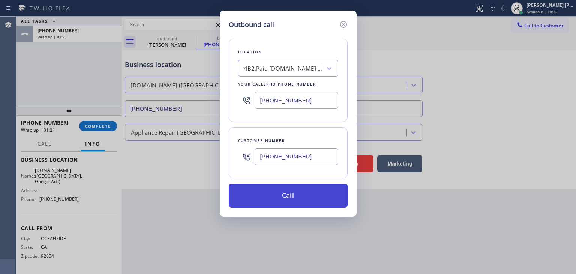
click at [293, 200] on button "Call" at bounding box center [288, 195] width 119 height 24
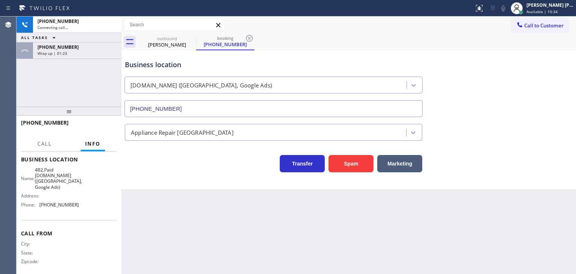
drag, startPoint x: 99, startPoint y: 53, endPoint x: 106, endPoint y: 114, distance: 60.8
click at [99, 53] on div "Wrap up | 01:23" at bounding box center [76, 53] width 79 height 5
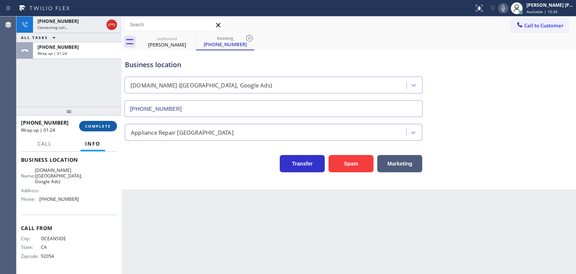
click at [99, 121] on button "COMPLETE" at bounding box center [98, 126] width 38 height 10
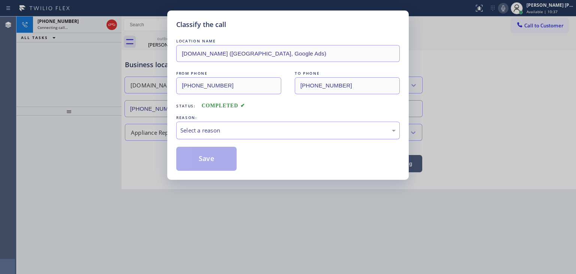
click at [214, 127] on div "Select a reason" at bounding box center [287, 130] width 215 height 9
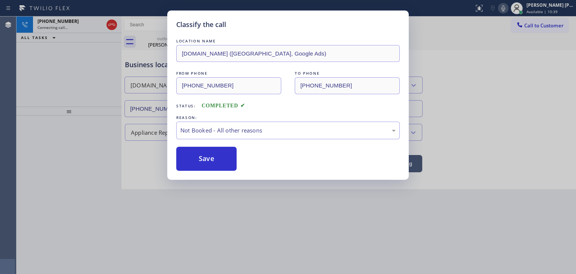
click at [218, 158] on button "Save" at bounding box center [206, 159] width 60 height 24
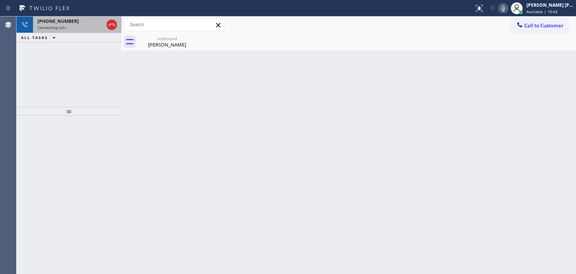
click at [49, 28] on span "Connecting call…" at bounding box center [52, 27] width 30 height 5
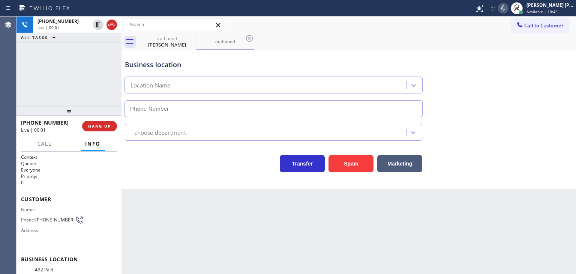
type input "(619) 492-3802"
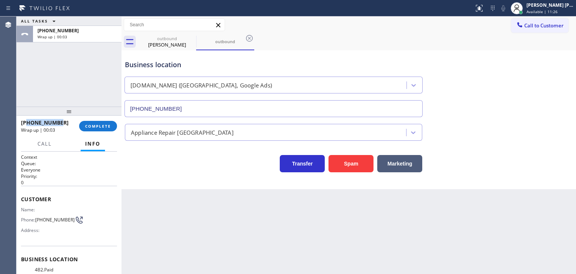
drag, startPoint x: 61, startPoint y: 124, endPoint x: 27, endPoint y: 120, distance: 34.3
click at [27, 120] on div "+17608281525" at bounding box center [47, 122] width 53 height 7
copy span "7608281525"
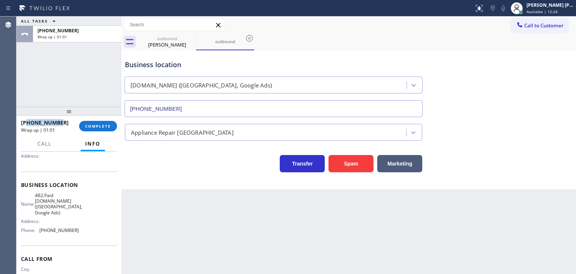
scroll to position [75, 0]
drag, startPoint x: 73, startPoint y: 229, endPoint x: 40, endPoint y: 234, distance: 33.3
click at [40, 234] on div "Name: 4B2.Paid SubzeroCare.online (San Diego, Google Ads) Address: Phone: (619)…" at bounding box center [50, 213] width 58 height 44
copy span "(619) 492-3802"
click at [97, 123] on span "COMPLETE" at bounding box center [98, 125] width 26 height 5
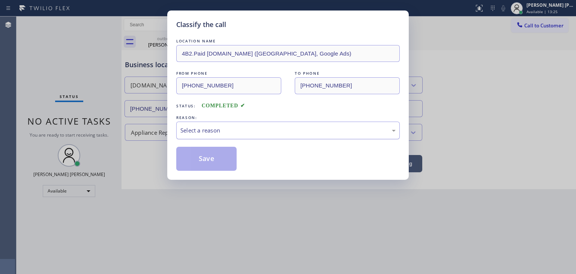
click at [194, 126] on div "Select a reason" at bounding box center [287, 130] width 215 height 9
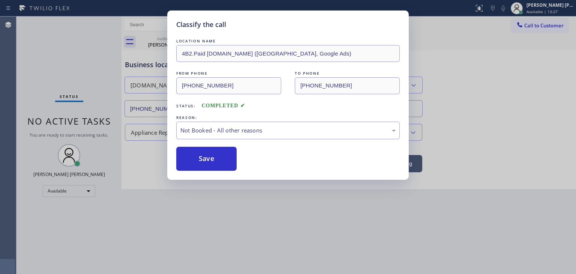
click at [203, 159] on button "Save" at bounding box center [206, 159] width 60 height 24
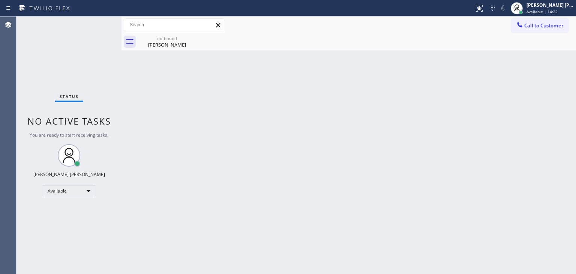
click at [97, 24] on div "Status No active tasks You are ready to start receiving tasks. [PERSON_NAME] [P…" at bounding box center [68, 144] width 105 height 257
click at [93, 25] on div "Status No active tasks You are ready to start receiving tasks. [PERSON_NAME] [P…" at bounding box center [68, 144] width 105 height 257
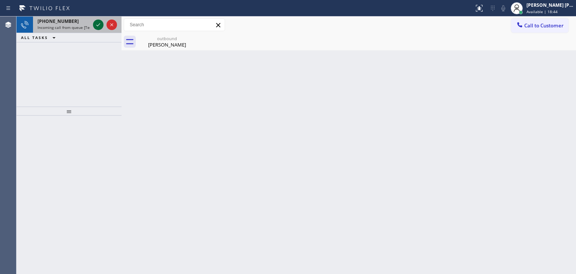
click at [99, 21] on icon at bounding box center [98, 24] width 9 height 9
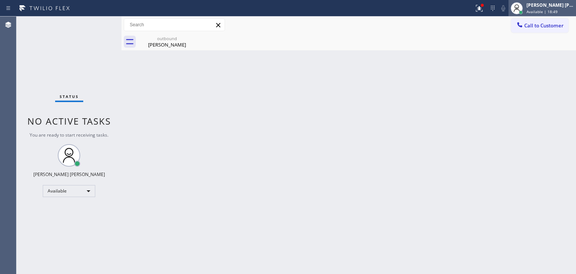
click at [546, 8] on div "Edel John Suson Available | 18:49" at bounding box center [550, 7] width 51 height 13
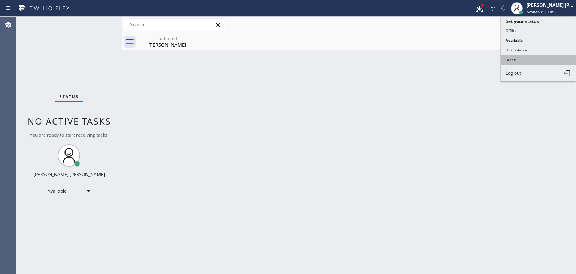
click at [519, 60] on button "Break" at bounding box center [538, 60] width 75 height 10
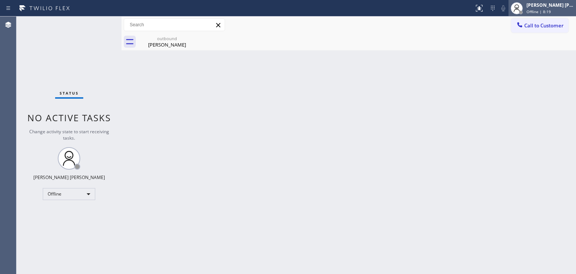
click at [543, 7] on div "[PERSON_NAME] [PERSON_NAME]" at bounding box center [549, 5] width 47 height 6
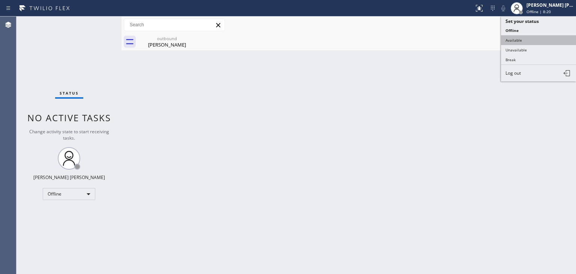
click at [516, 41] on button "Available" at bounding box center [538, 40] width 75 height 10
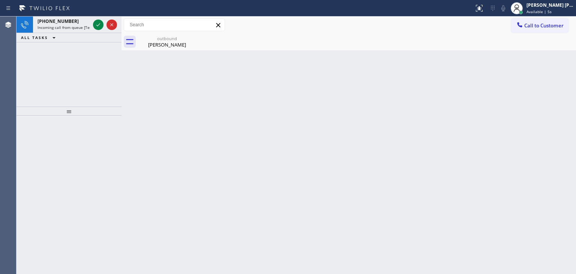
drag, startPoint x: 97, startPoint y: 26, endPoint x: 97, endPoint y: 47, distance: 20.6
click at [97, 26] on icon at bounding box center [98, 24] width 9 height 9
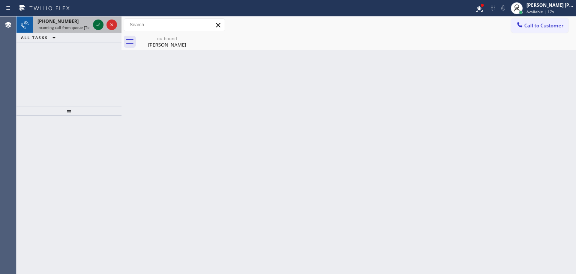
click at [99, 22] on icon at bounding box center [98, 24] width 9 height 9
click at [97, 22] on icon at bounding box center [98, 24] width 9 height 9
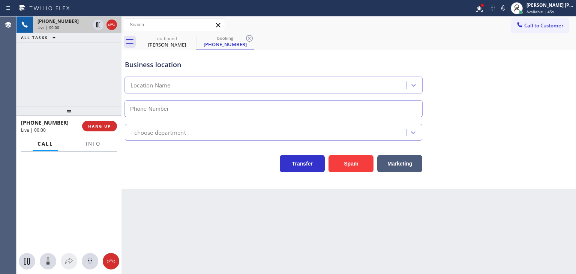
type input "[PHONE_NUMBER]"
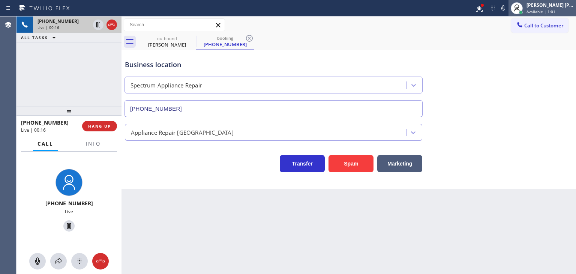
click at [546, 10] on span "Available | 1:01" at bounding box center [540, 11] width 29 height 5
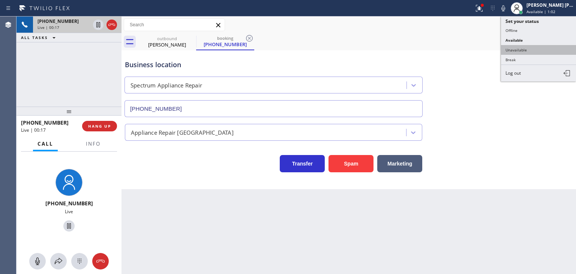
click at [530, 52] on button "Unavailable" at bounding box center [538, 50] width 75 height 10
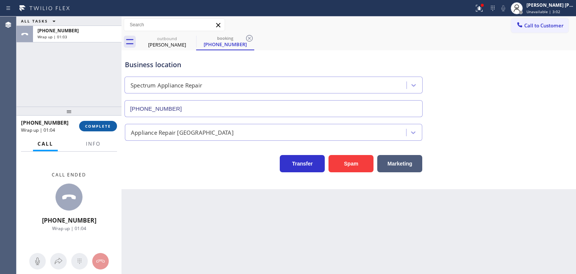
click at [100, 121] on button "COMPLETE" at bounding box center [98, 126] width 38 height 10
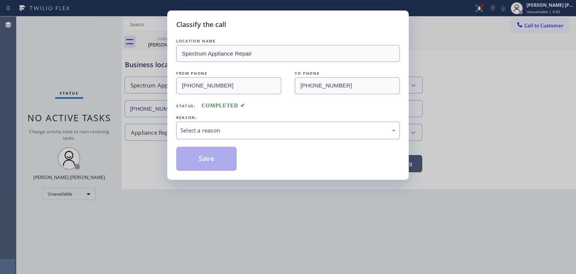
click at [183, 126] on div "Select a reason" at bounding box center [287, 130] width 215 height 9
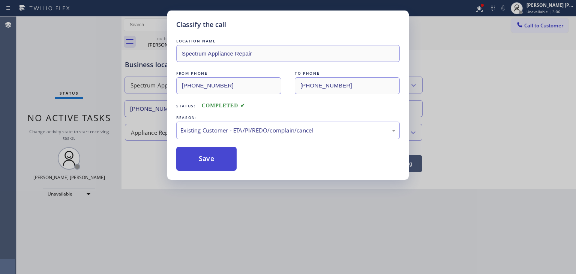
click at [204, 162] on button "Save" at bounding box center [206, 159] width 60 height 24
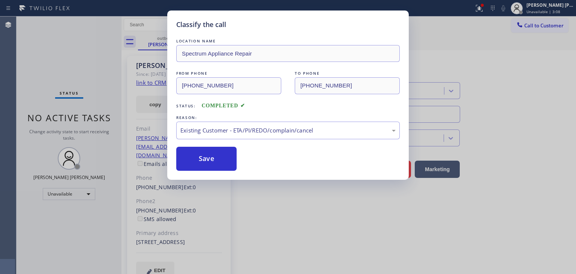
click at [555, 6] on div "Status report Issues detected These issues could affect your workflow. Please c…" at bounding box center [288, 137] width 576 height 274
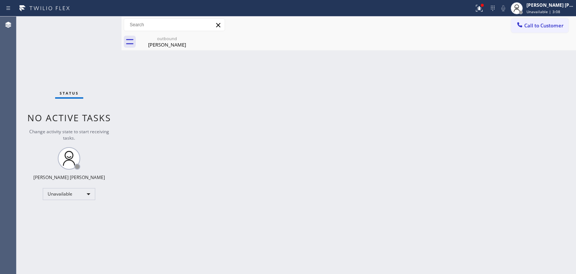
click at [555, 6] on div "[PERSON_NAME] [PERSON_NAME]" at bounding box center [549, 5] width 47 height 6
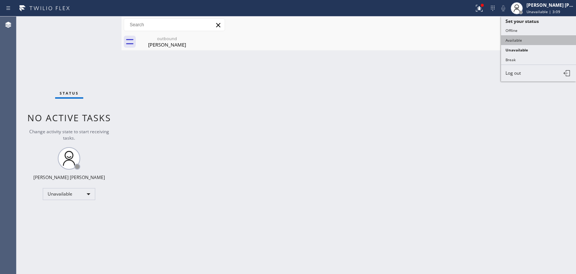
click at [519, 40] on button "Available" at bounding box center [538, 40] width 75 height 10
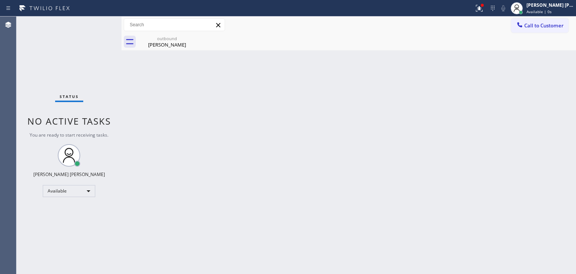
click at [100, 22] on div "Status No active tasks You are ready to start receiving tasks. [PERSON_NAME] [P…" at bounding box center [68, 144] width 105 height 257
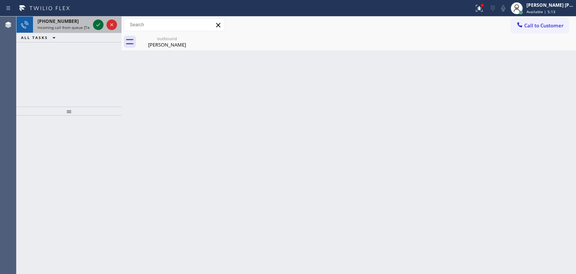
click at [97, 27] on icon at bounding box center [98, 24] width 9 height 9
click at [97, 23] on icon at bounding box center [98, 24] width 9 height 9
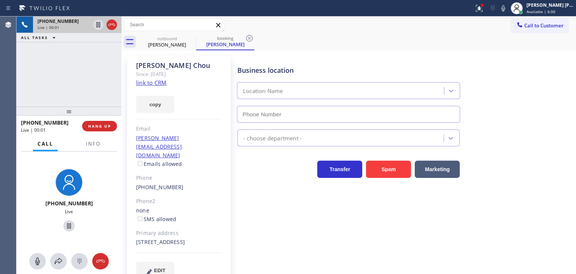
type input "[PHONE_NUMBER]"
click at [148, 84] on link "link to CRM" at bounding box center [151, 82] width 30 height 7
click at [483, 8] on icon at bounding box center [478, 8] width 9 height 9
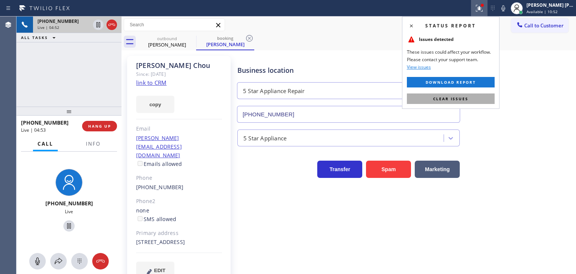
click at [460, 95] on button "Clear issues" at bounding box center [451, 98] width 88 height 10
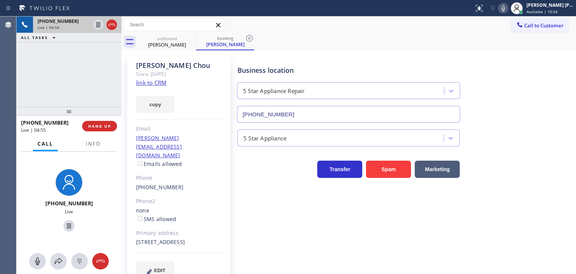
click at [507, 8] on icon at bounding box center [502, 8] width 9 height 9
click at [507, 10] on icon at bounding box center [502, 8] width 9 height 9
click at [507, 4] on icon at bounding box center [502, 8] width 9 height 9
click at [505, 9] on icon at bounding box center [503, 8] width 4 height 6
click at [507, 8] on icon at bounding box center [502, 8] width 9 height 9
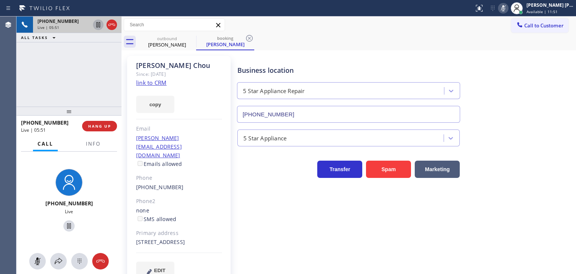
click at [96, 24] on icon at bounding box center [98, 24] width 4 height 5
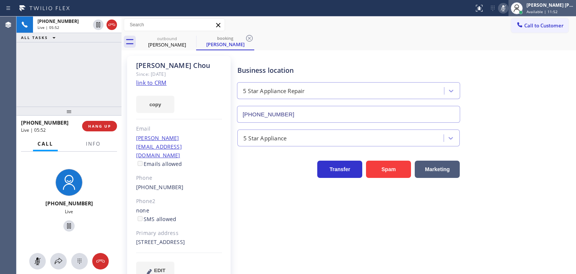
click at [555, 8] on div "[PERSON_NAME] [PERSON_NAME] Available | 11:52" at bounding box center [550, 7] width 51 height 13
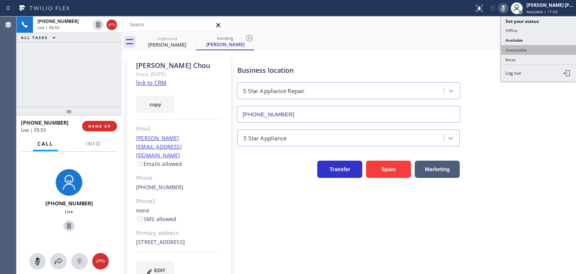
click at [531, 47] on button "Unavailable" at bounding box center [538, 50] width 75 height 10
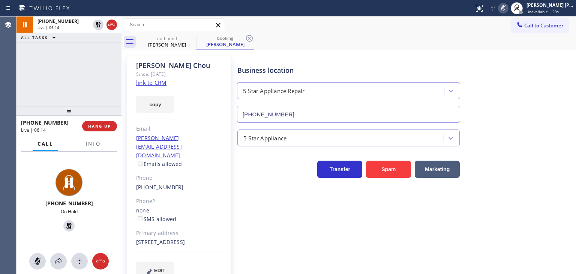
click at [507, 12] on icon at bounding box center [502, 8] width 9 height 9
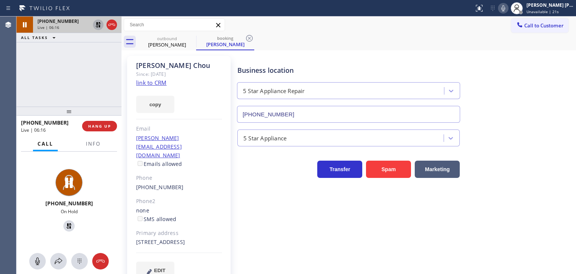
click at [99, 25] on icon at bounding box center [98, 24] width 5 height 5
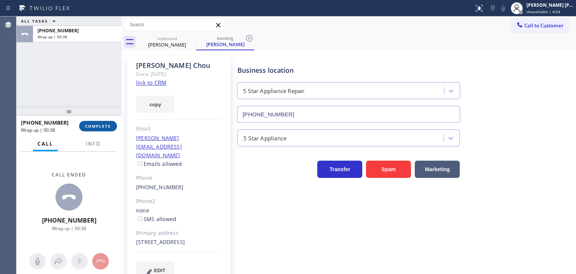
click at [90, 124] on span "COMPLETE" at bounding box center [98, 125] width 26 height 5
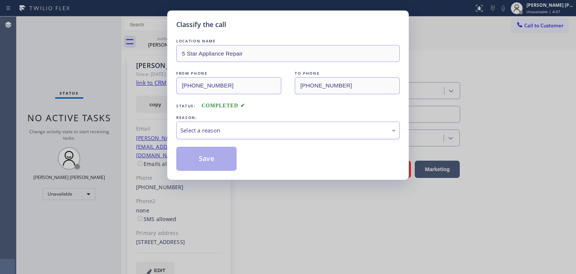
click at [198, 127] on div "Select a reason" at bounding box center [287, 130] width 215 height 9
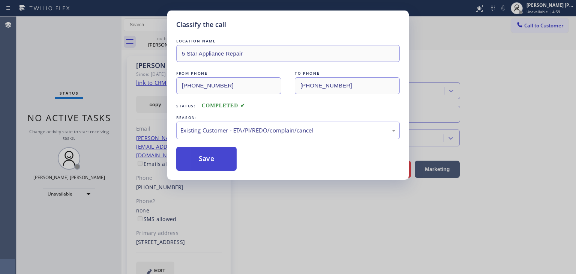
click at [216, 165] on button "Save" at bounding box center [206, 159] width 60 height 24
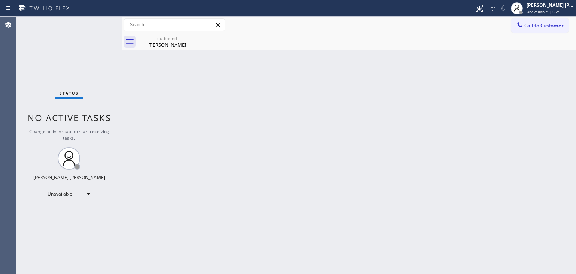
drag, startPoint x: 561, startPoint y: 10, endPoint x: 550, endPoint y: 22, distance: 16.5
click at [560, 9] on span "Unavailable | 5:25" at bounding box center [543, 11] width 34 height 5
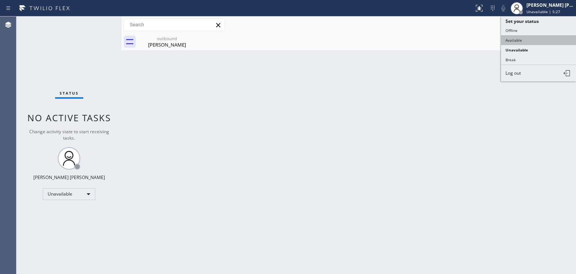
click at [527, 42] on button "Available" at bounding box center [538, 40] width 75 height 10
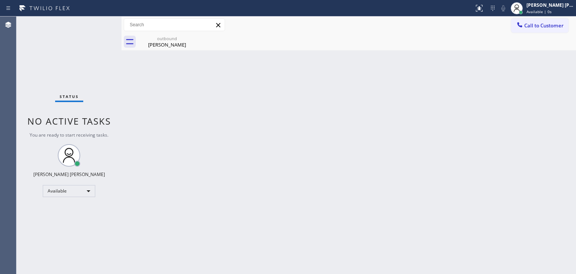
click at [97, 22] on div "Status No active tasks You are ready to start receiving tasks. [PERSON_NAME] [P…" at bounding box center [68, 144] width 105 height 257
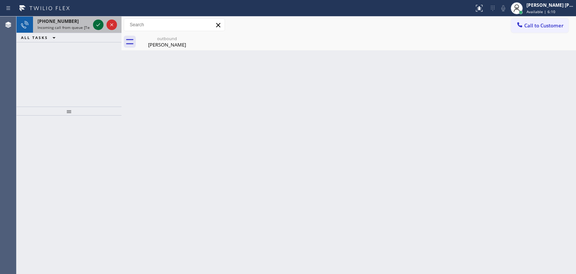
click at [99, 26] on icon at bounding box center [98, 24] width 9 height 9
click at [100, 20] on icon at bounding box center [98, 24] width 9 height 9
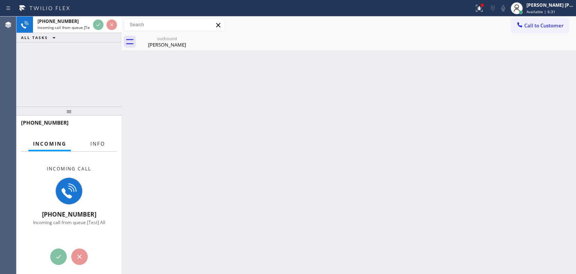
click at [104, 143] on span "Info" at bounding box center [97, 143] width 15 height 7
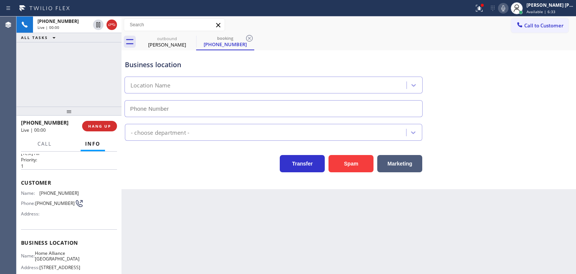
scroll to position [75, 0]
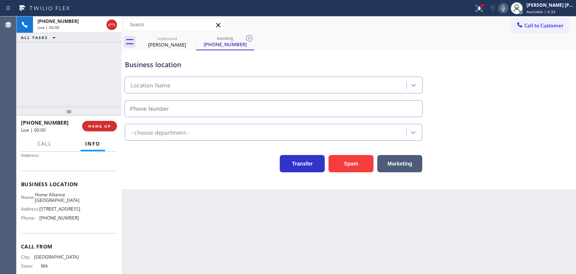
type input "[PHONE_NUMBER]"
click at [102, 89] on div "[PHONE_NUMBER] Live | 00:12 ALL TASKS ALL TASKS ACTIVE TASKS TASKS IN WRAP UP" at bounding box center [68, 61] width 105 height 90
click at [507, 9] on icon at bounding box center [502, 8] width 9 height 9
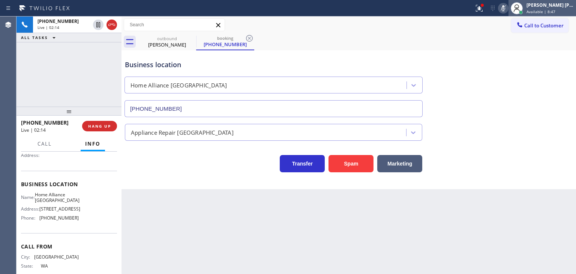
click at [544, 9] on span "Available | 8:47" at bounding box center [540, 11] width 29 height 5
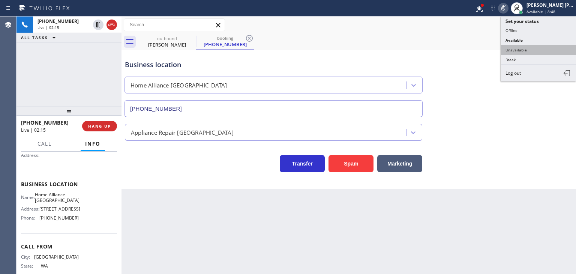
click at [538, 53] on button "Unavailable" at bounding box center [538, 50] width 75 height 10
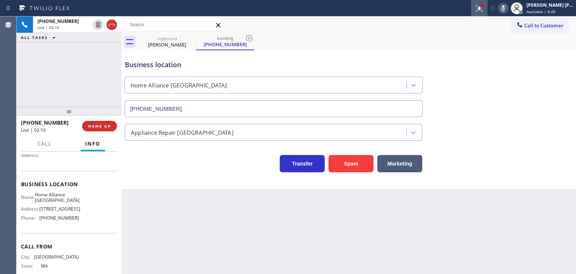
click at [483, 8] on icon at bounding box center [478, 8] width 9 height 9
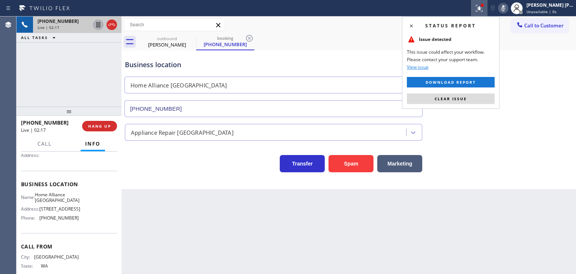
click at [98, 24] on icon at bounding box center [98, 24] width 9 height 9
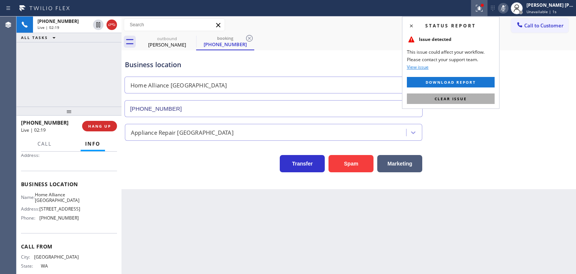
click at [473, 93] on button "Clear issue" at bounding box center [451, 98] width 88 height 10
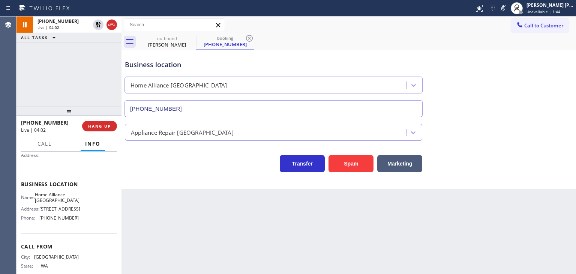
drag, startPoint x: 515, startPoint y: 7, endPoint x: 466, endPoint y: 1, distance: 49.1
click at [507, 7] on icon at bounding box center [502, 8] width 9 height 9
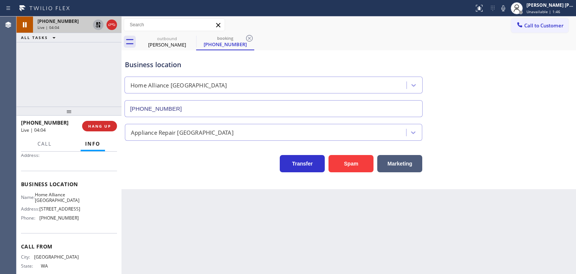
click at [98, 22] on icon at bounding box center [98, 24] width 9 height 9
click at [507, 7] on icon at bounding box center [502, 8] width 9 height 9
click at [97, 22] on icon at bounding box center [98, 24] width 9 height 9
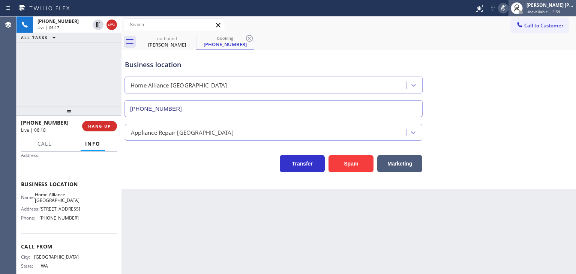
click at [551, 13] on span "Unavailable | 3:59" at bounding box center [543, 11] width 34 height 5
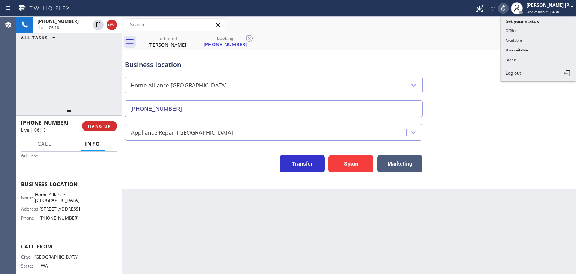
click at [537, 39] on button "Available" at bounding box center [538, 40] width 75 height 10
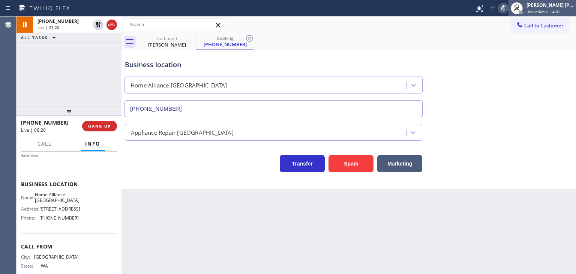
click at [555, 6] on div "[PERSON_NAME] [PERSON_NAME]" at bounding box center [549, 5] width 47 height 6
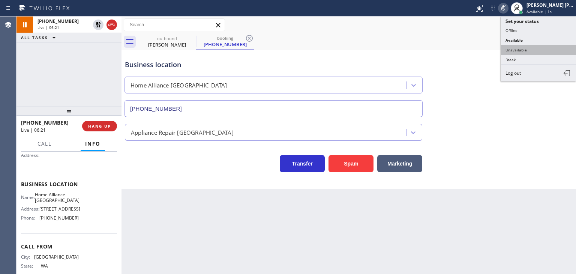
click at [536, 49] on button "Unavailable" at bounding box center [538, 50] width 75 height 10
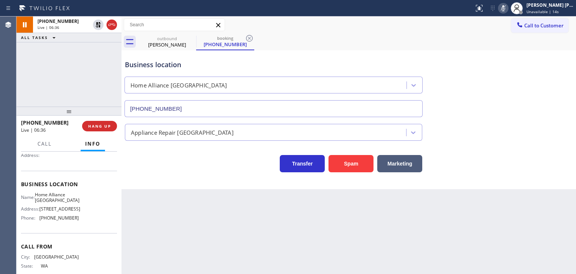
click at [507, 6] on icon at bounding box center [502, 8] width 9 height 9
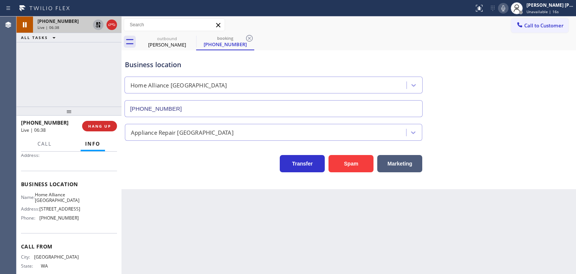
click at [99, 25] on icon at bounding box center [98, 24] width 5 height 5
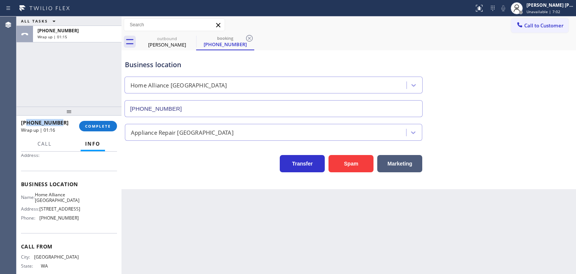
drag, startPoint x: 66, startPoint y: 123, endPoint x: 27, endPoint y: 120, distance: 38.7
click at [27, 120] on div "[PHONE_NUMBER]" at bounding box center [47, 122] width 53 height 7
copy span "3609800538"
drag, startPoint x: 76, startPoint y: 221, endPoint x: 36, endPoint y: 220, distance: 40.1
click at [36, 220] on div "Name: Home Alliance [GEOGRAPHIC_DATA] Address: [STREET_ADDRESS] Phone: [PHONE_N…" at bounding box center [69, 207] width 96 height 32
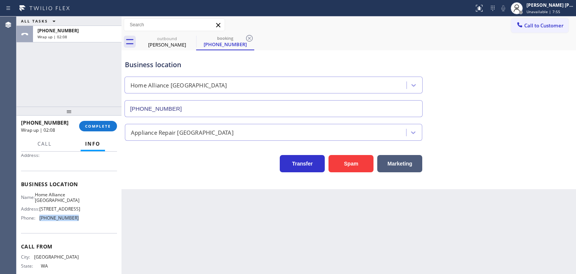
copy div "[PHONE_NUMBER]"
click at [545, 7] on div "[PERSON_NAME] [PERSON_NAME]" at bounding box center [549, 5] width 47 height 6
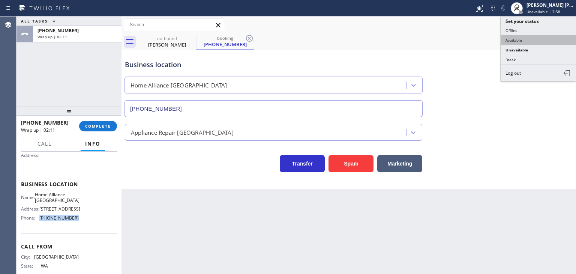
click at [519, 35] on button "Available" at bounding box center [538, 40] width 75 height 10
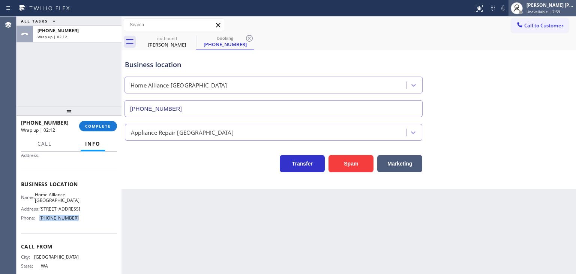
click at [558, 11] on span "Unavailable | 7:59" at bounding box center [543, 11] width 34 height 5
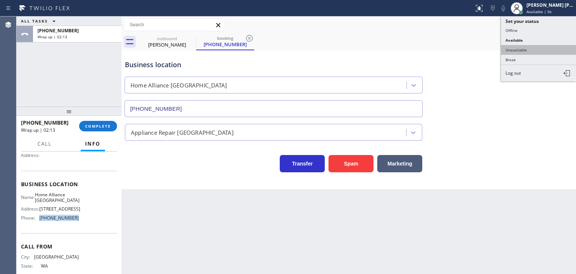
click at [534, 45] on button "Unavailable" at bounding box center [538, 50] width 75 height 10
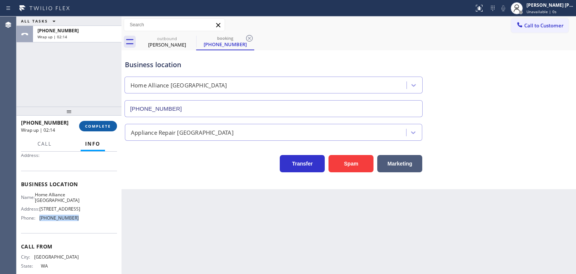
click at [100, 123] on button "COMPLETE" at bounding box center [98, 126] width 38 height 10
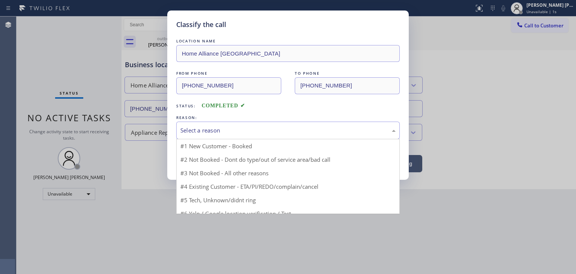
click at [199, 133] on div "Select a reason" at bounding box center [287, 130] width 215 height 9
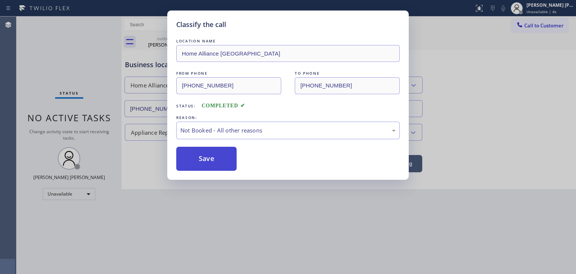
click at [211, 160] on button "Save" at bounding box center [206, 159] width 60 height 24
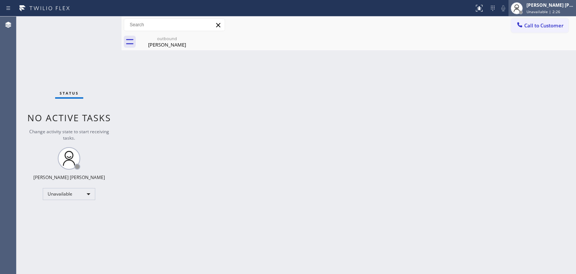
drag, startPoint x: 550, startPoint y: 7, endPoint x: 547, endPoint y: 15, distance: 7.9
click at [550, 7] on div "[PERSON_NAME] [PERSON_NAME]" at bounding box center [549, 5] width 47 height 6
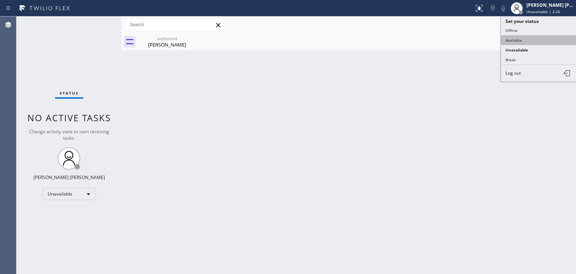
click at [535, 36] on button "Available" at bounding box center [538, 40] width 75 height 10
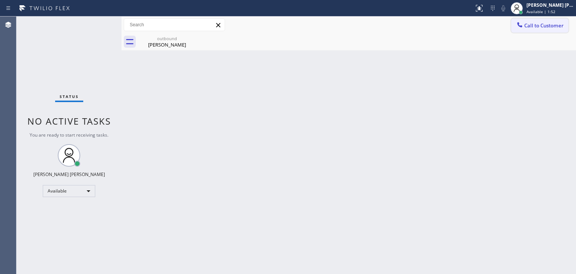
click at [545, 25] on span "Call to Customer" at bounding box center [543, 25] width 39 height 7
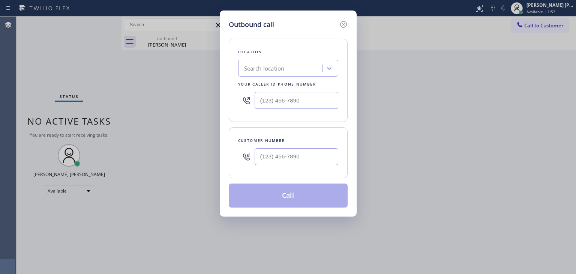
click at [268, 109] on div at bounding box center [288, 100] width 100 height 24
click at [270, 103] on input "(___) ___-____" at bounding box center [296, 100] width 84 height 17
paste input "669) 201-8532"
type input "[PHONE_NUMBER]"
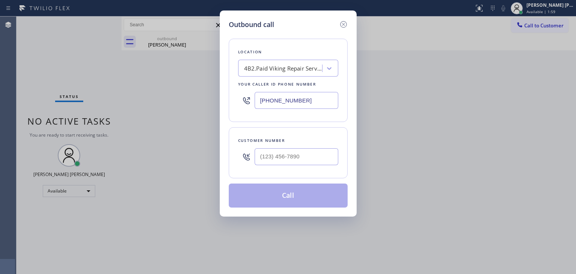
click at [179, 101] on div "Outbound call Location 4B2.Paid Viking Repair Service Your caller id phone numb…" at bounding box center [288, 137] width 576 height 274
click at [344, 22] on icon at bounding box center [343, 24] width 9 height 9
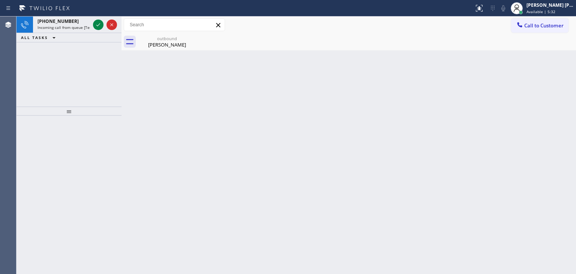
drag, startPoint x: 40, startPoint y: 57, endPoint x: 80, endPoint y: 35, distance: 45.8
click at [39, 57] on div "[PHONE_NUMBER] Incoming call from queue [Test] All ALL TASKS ALL TASKS ACTIVE T…" at bounding box center [68, 61] width 105 height 90
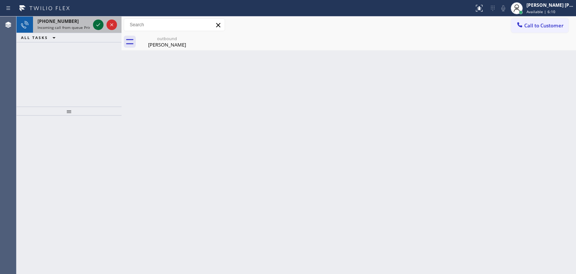
click at [99, 24] on icon at bounding box center [98, 24] width 9 height 9
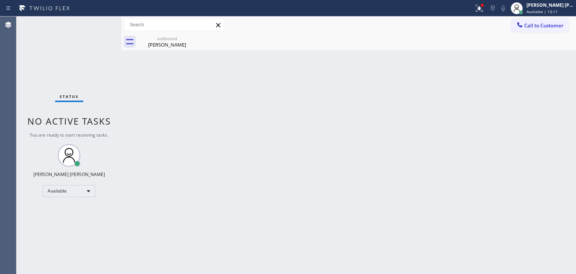
click at [50, 49] on div "Status No active tasks You are ready to start receiving tasks. [PERSON_NAME] [P…" at bounding box center [68, 144] width 105 height 257
click at [555, 7] on div "[PERSON_NAME] [PERSON_NAME]" at bounding box center [549, 5] width 47 height 6
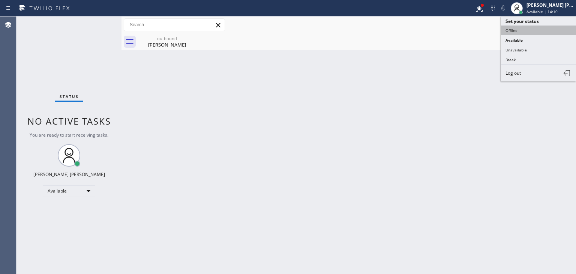
click at [511, 27] on button "Offline" at bounding box center [538, 30] width 75 height 10
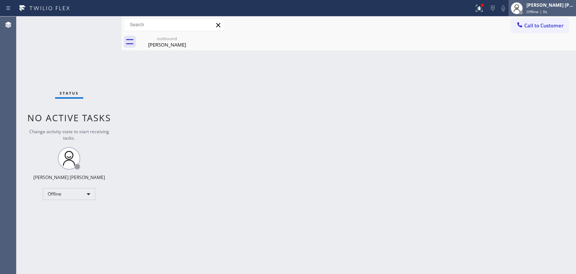
click at [547, 13] on span "Offline | 0s" at bounding box center [536, 11] width 21 height 5
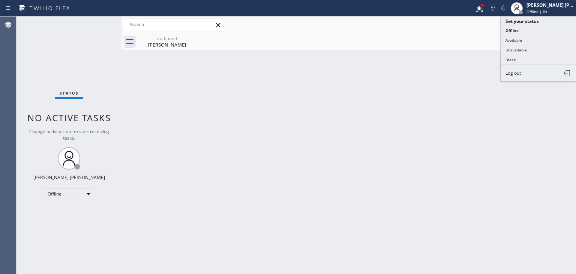
click at [518, 71] on span "Log out" at bounding box center [512, 73] width 15 height 6
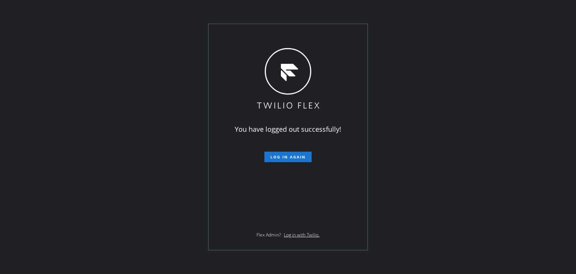
drag, startPoint x: 532, startPoint y: 121, endPoint x: 529, endPoint y: 113, distance: 8.6
click at [532, 121] on div "You have logged out successfully! Log in again Flex Admin? Log in with Twilio." at bounding box center [288, 137] width 576 height 274
click at [13, 97] on div "You have logged out successfully! Log in again Flex Admin? Log in with Twilio." at bounding box center [288, 137] width 576 height 274
click at [88, 130] on div "You have logged out successfully! Log in again Flex Admin? Log in with Twilio." at bounding box center [288, 137] width 576 height 274
